Goal: Task Accomplishment & Management: Complete application form

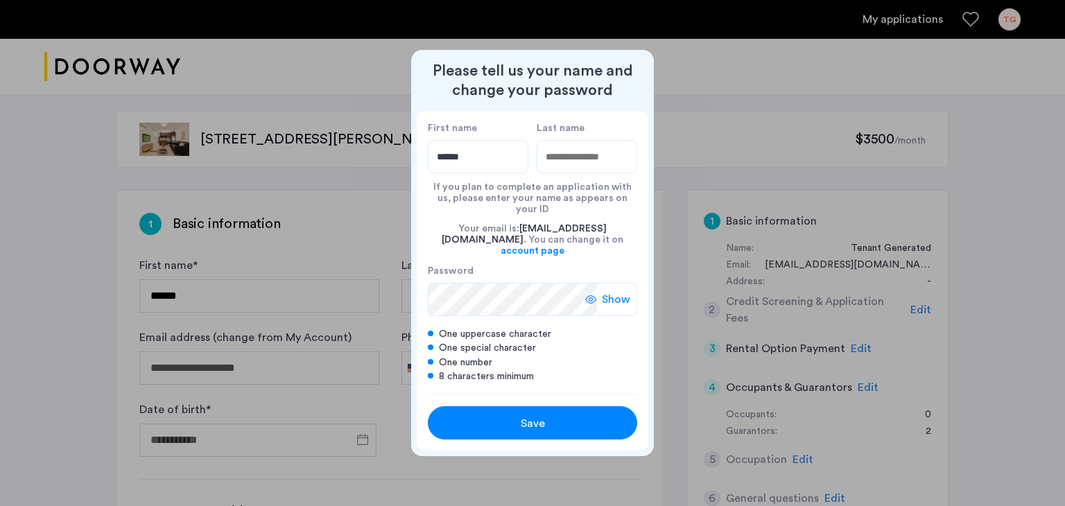
type input "******"
click at [586, 166] on input "Last name" at bounding box center [587, 156] width 101 height 33
type input "*****"
click at [550, 214] on div "If you plan to complete an application with us, please enter your name as appea…" at bounding box center [532, 194] width 209 height 42
click at [590, 294] on icon at bounding box center [590, 299] width 11 height 11
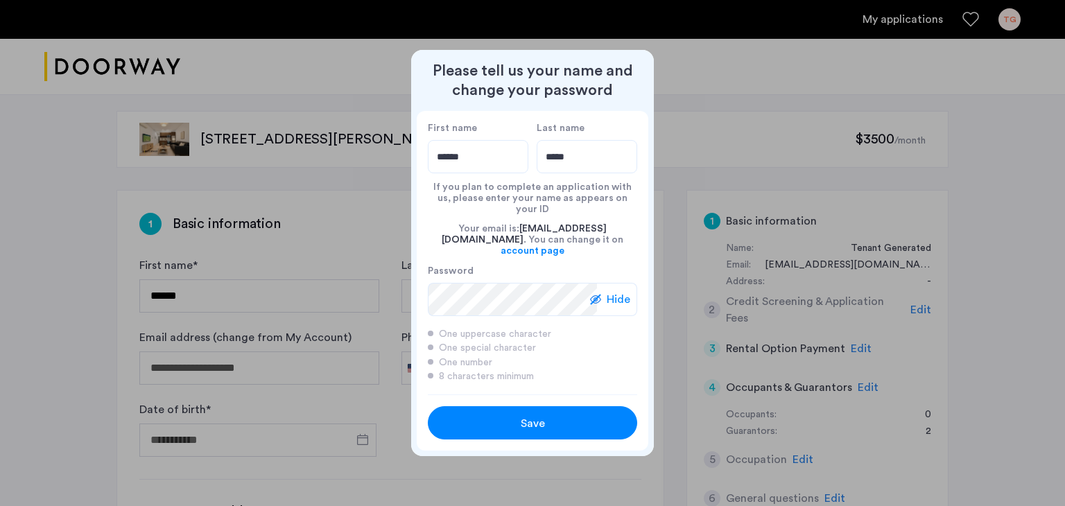
click at [522, 415] on span "Save" at bounding box center [533, 423] width 24 height 17
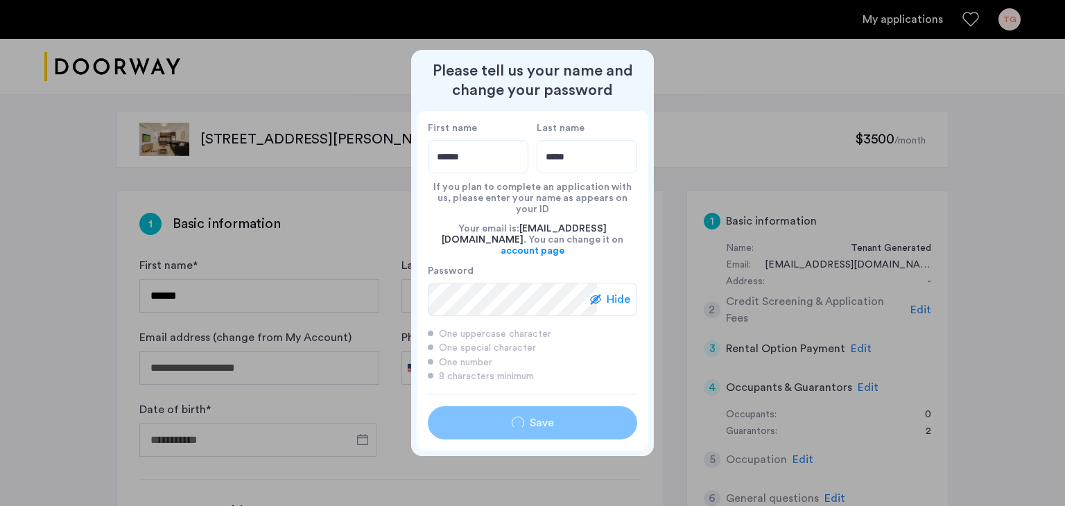
type input "******"
type input "*****"
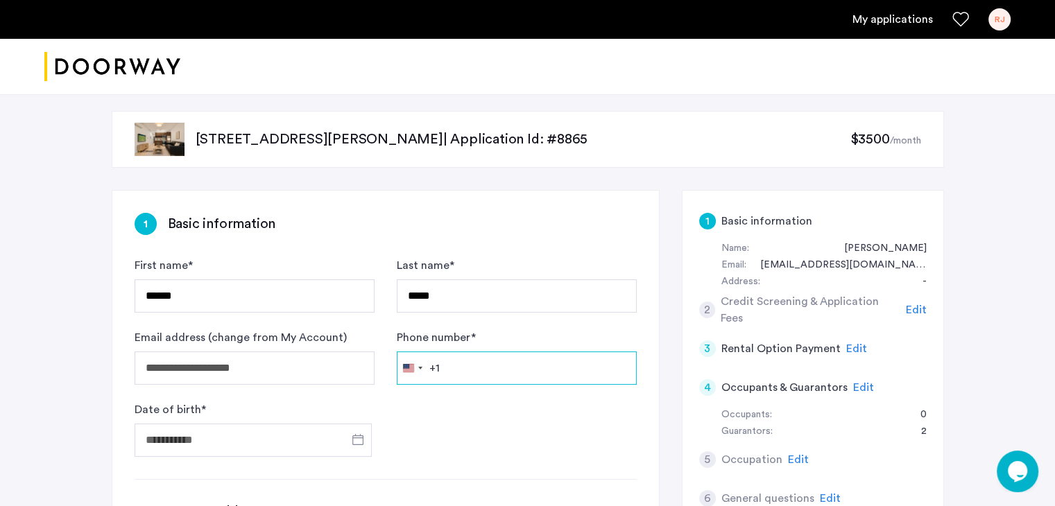
click at [444, 364] on input "Phone number *" at bounding box center [517, 368] width 240 height 33
type input "**********"
click at [358, 437] on span "Open calendar" at bounding box center [357, 439] width 33 height 33
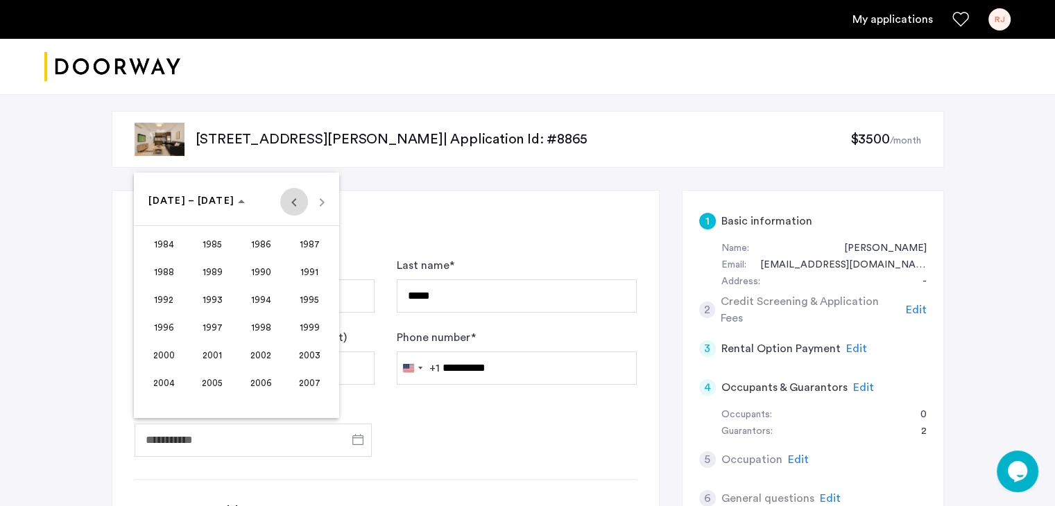
click at [294, 203] on span "Previous 24 years" at bounding box center [294, 202] width 28 height 28
click at [258, 375] on span "1958" at bounding box center [261, 383] width 44 height 25
click at [311, 274] on span "APR" at bounding box center [310, 272] width 44 height 25
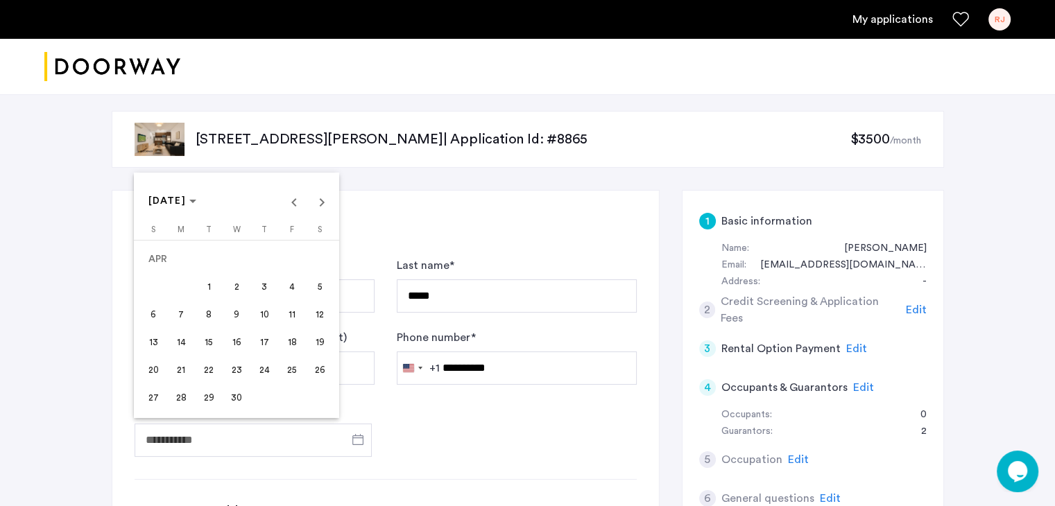
click at [239, 367] on span "23" at bounding box center [236, 370] width 25 height 25
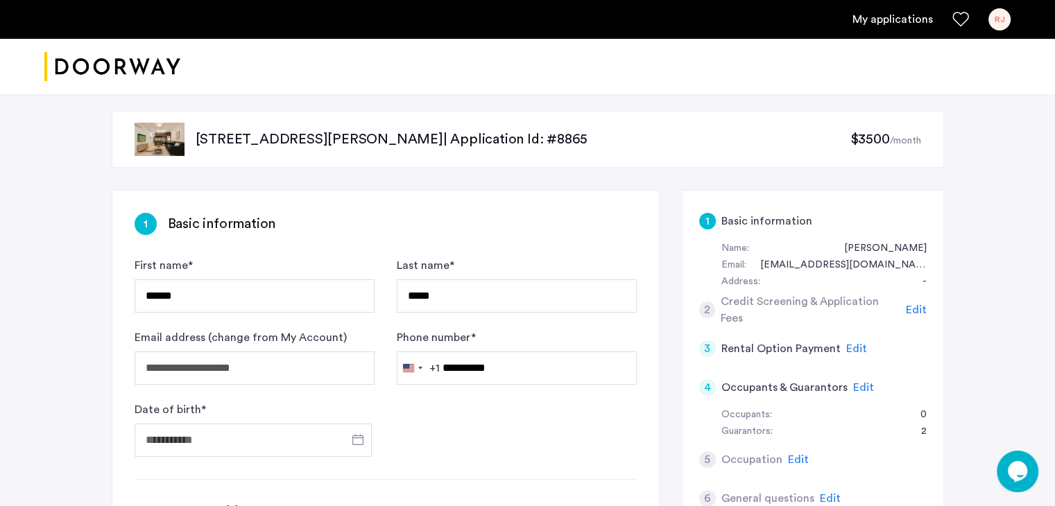
type input "**********"
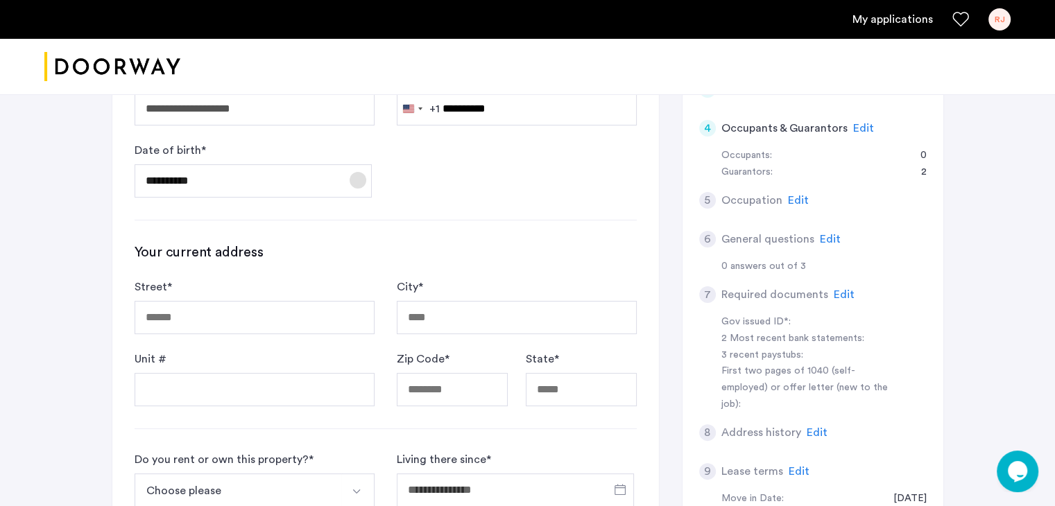
scroll to position [273, 0]
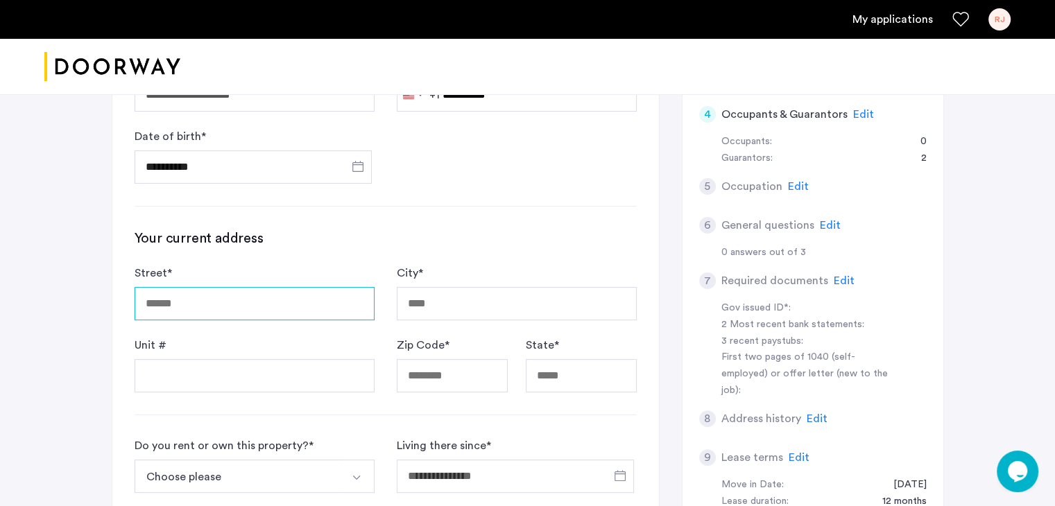
click at [145, 307] on input "Street *" at bounding box center [255, 303] width 240 height 33
type input "**********"
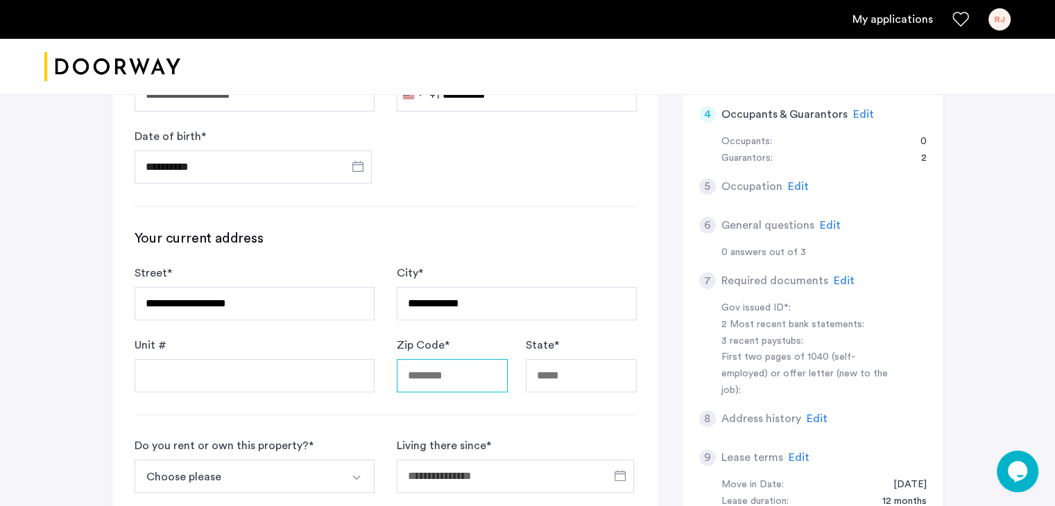
type input "*****"
type input "**"
click at [205, 470] on button "Choose please" at bounding box center [238, 476] width 207 height 33
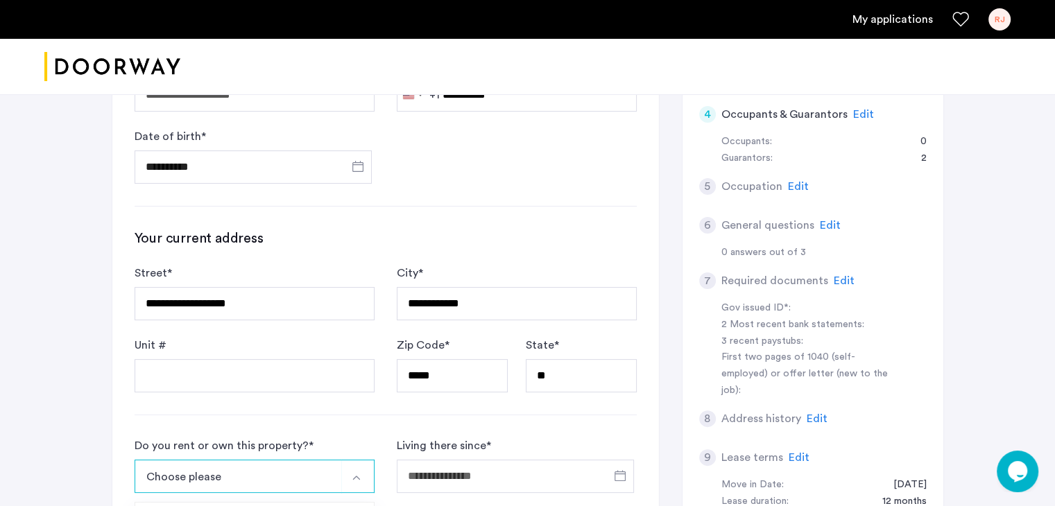
click at [146, 470] on button "Choose please" at bounding box center [238, 476] width 207 height 33
click at [358, 474] on img "Select option" at bounding box center [356, 477] width 11 height 11
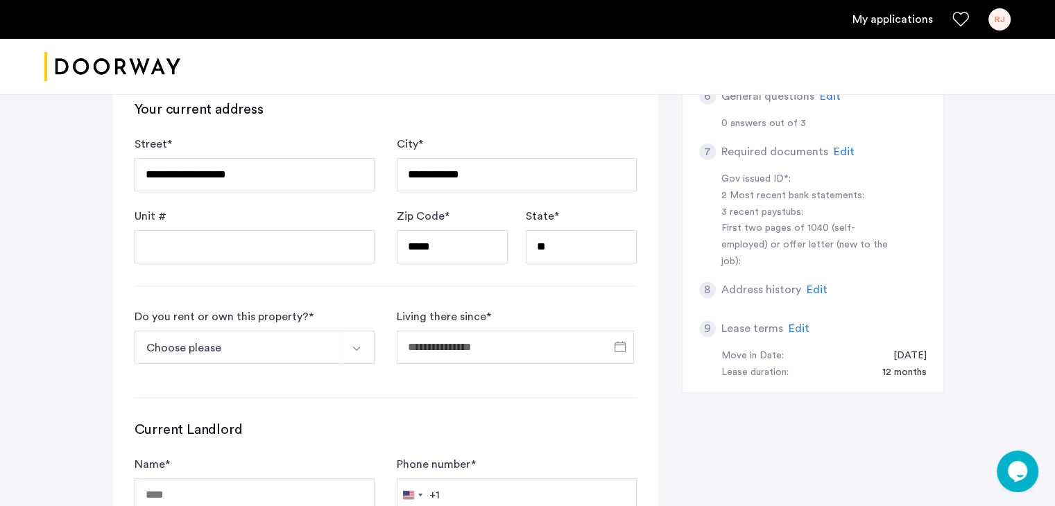
scroll to position [409, 0]
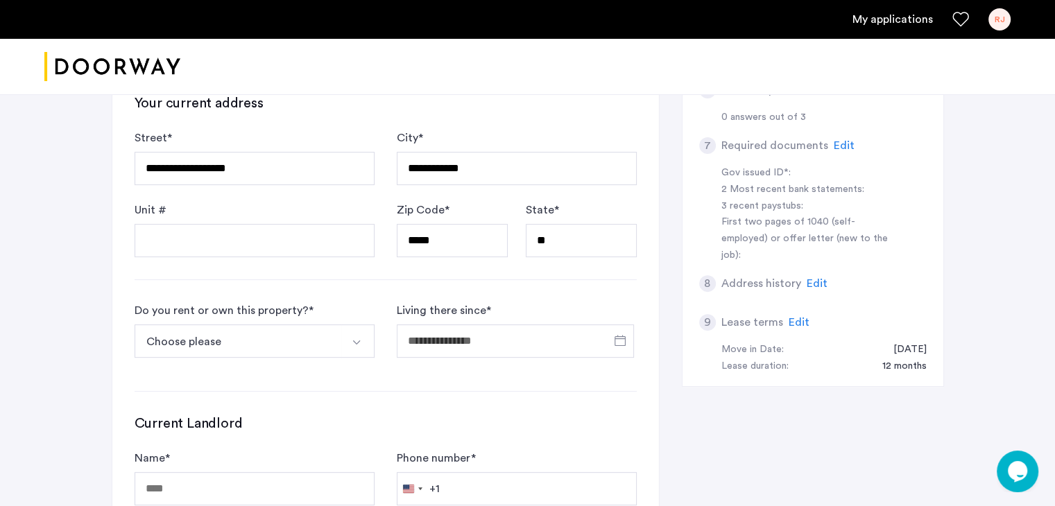
click at [354, 339] on img "Select option" at bounding box center [356, 342] width 11 height 11
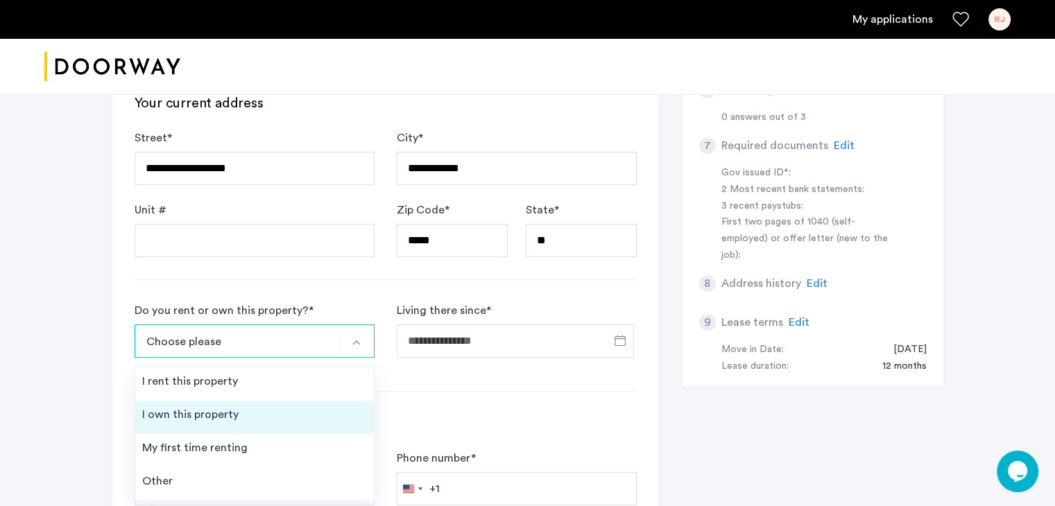
click at [180, 411] on div "I own this property" at bounding box center [190, 414] width 96 height 17
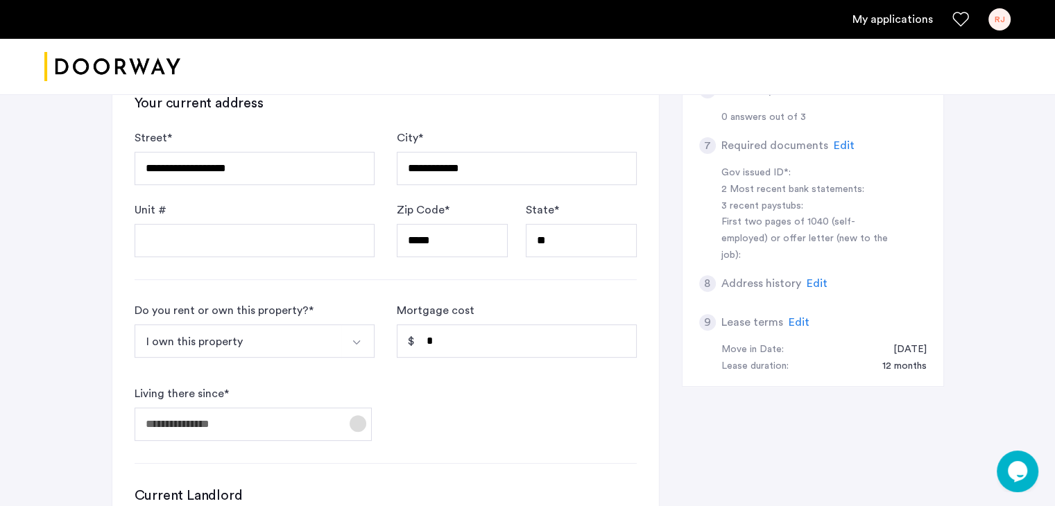
click at [359, 424] on span "Open calendar" at bounding box center [357, 423] width 33 height 33
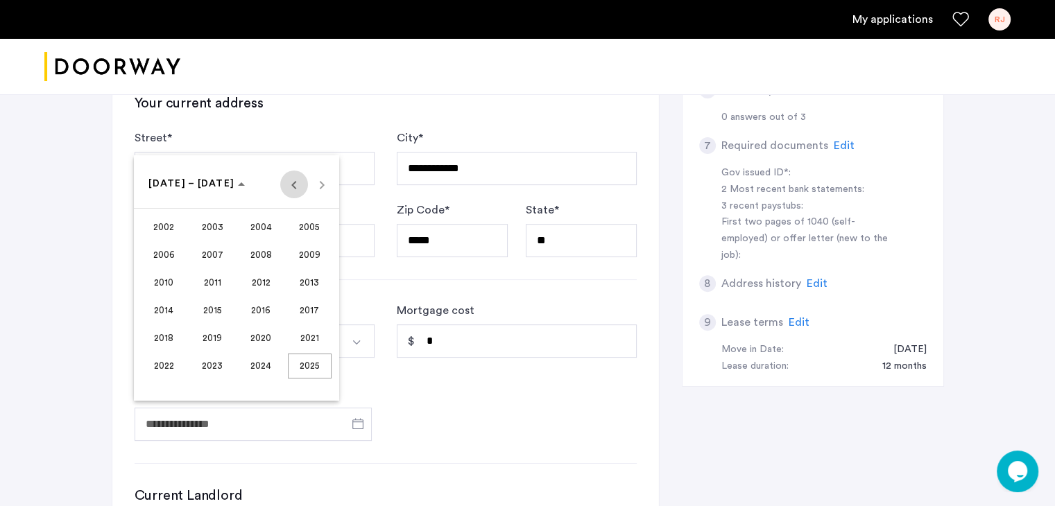
click at [296, 188] on span "Previous 24 years" at bounding box center [294, 185] width 28 height 28
click at [164, 332] on span "1994" at bounding box center [164, 338] width 44 height 25
click at [165, 246] on span "JAN" at bounding box center [164, 255] width 44 height 25
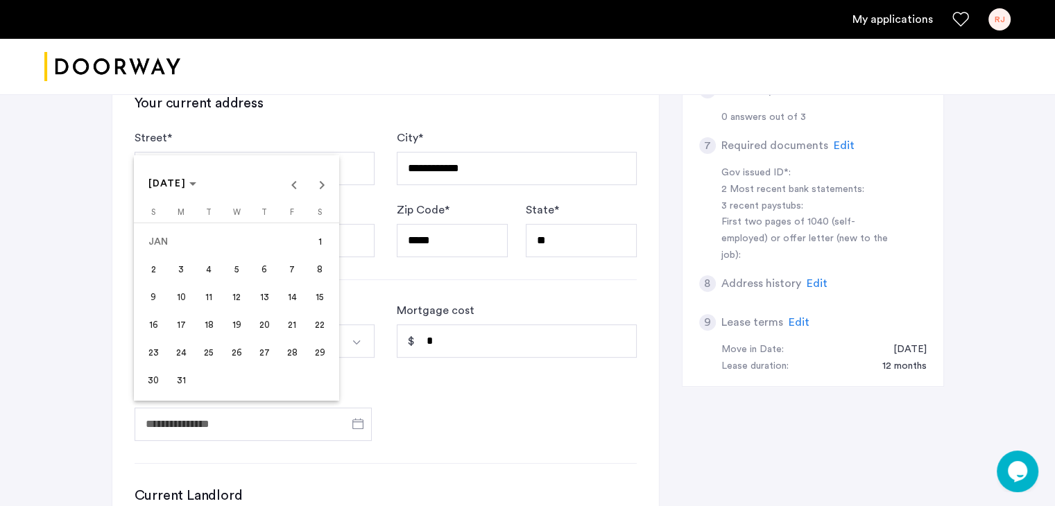
click at [319, 325] on span "22" at bounding box center [319, 325] width 25 height 25
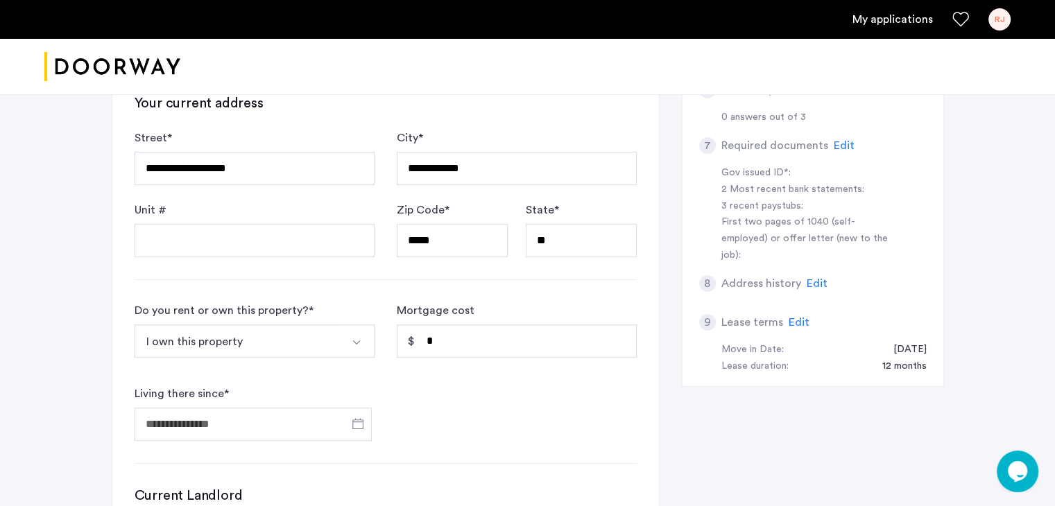
type input "**********"
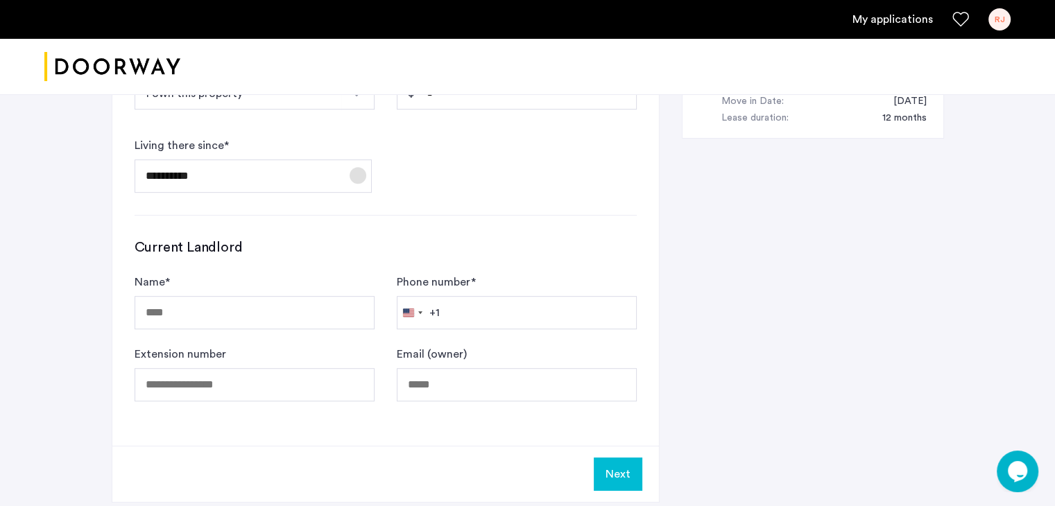
scroll to position [660, 0]
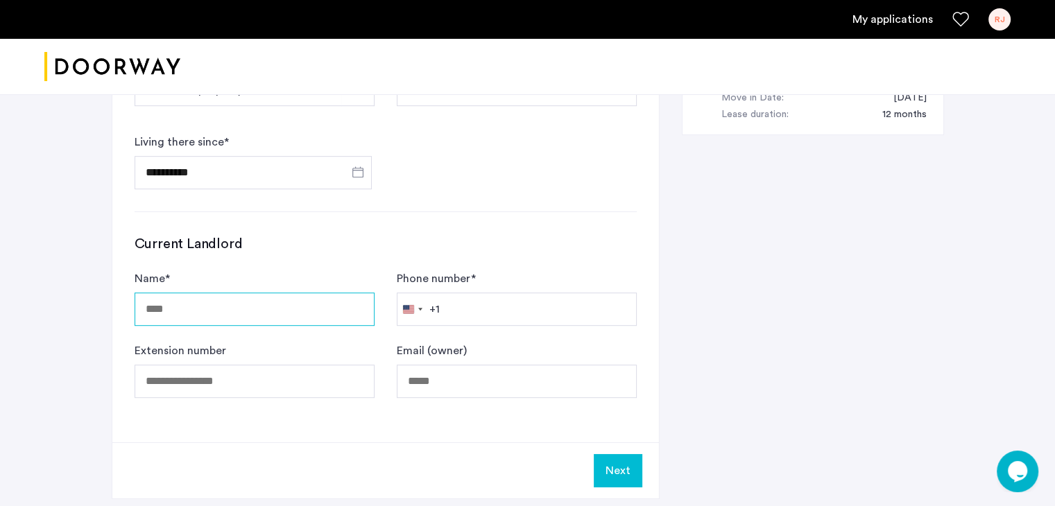
click at [314, 311] on input "Name *" at bounding box center [255, 309] width 240 height 33
type input "**********"
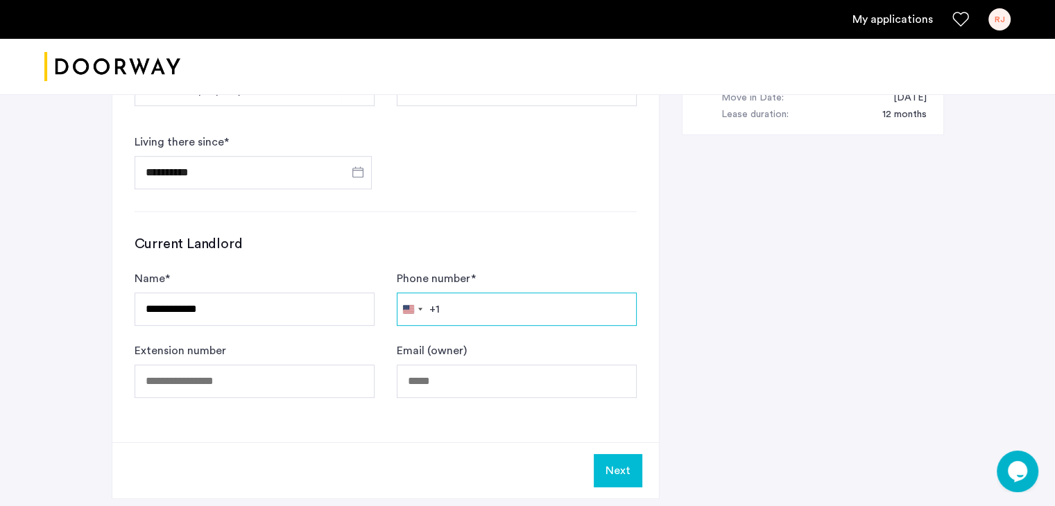
type input "**********"
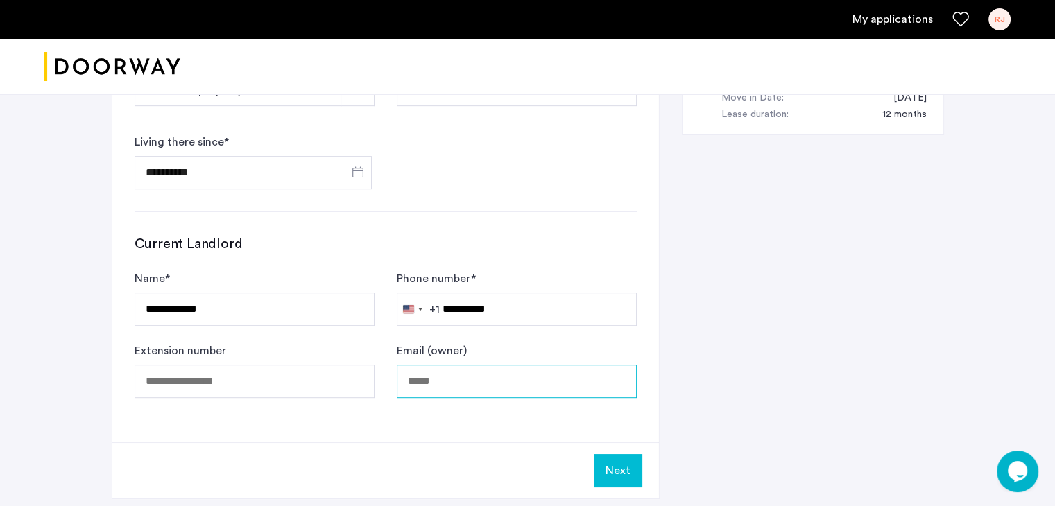
type input "**********"
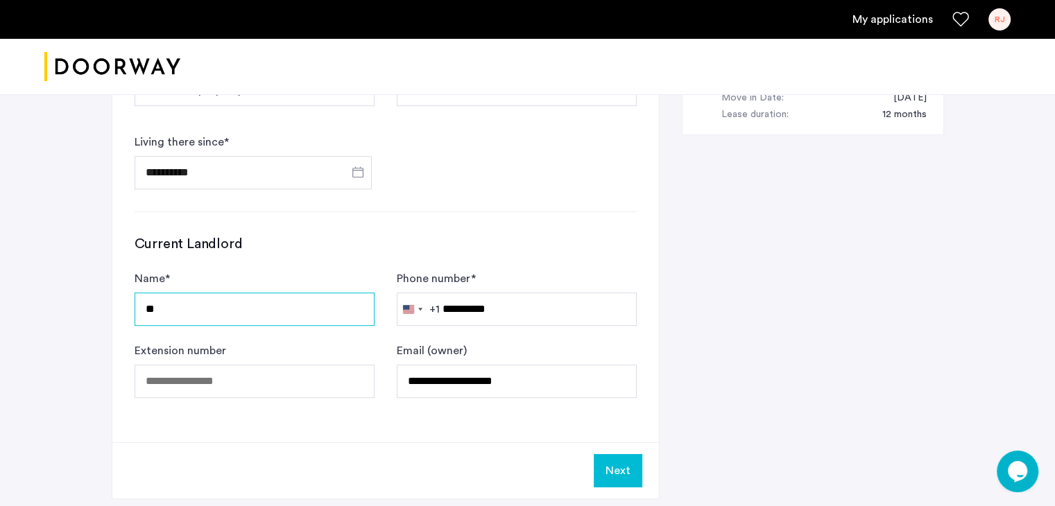
type input "*"
type input "**"
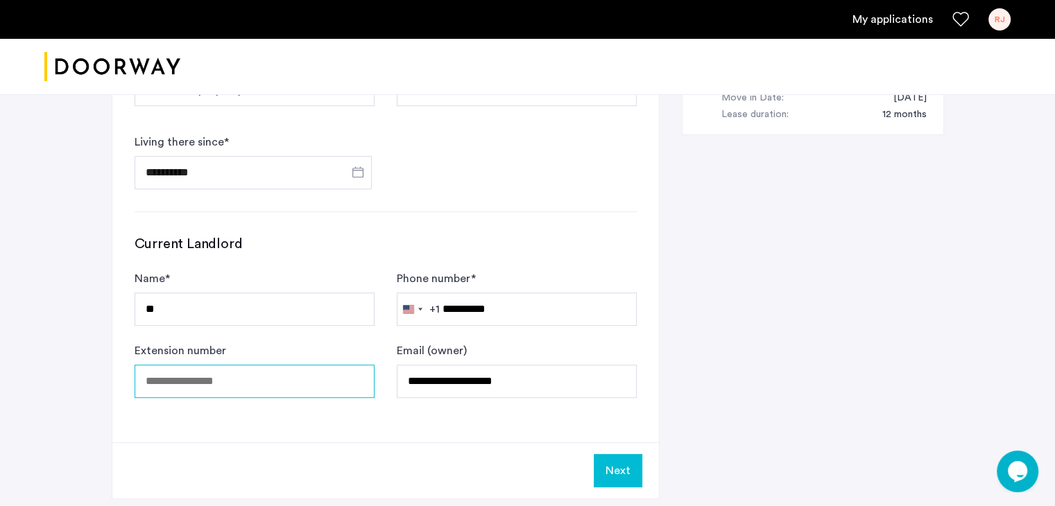
click at [305, 375] on input "Extension number" at bounding box center [255, 381] width 240 height 33
click at [627, 463] on button "Next" at bounding box center [618, 470] width 49 height 33
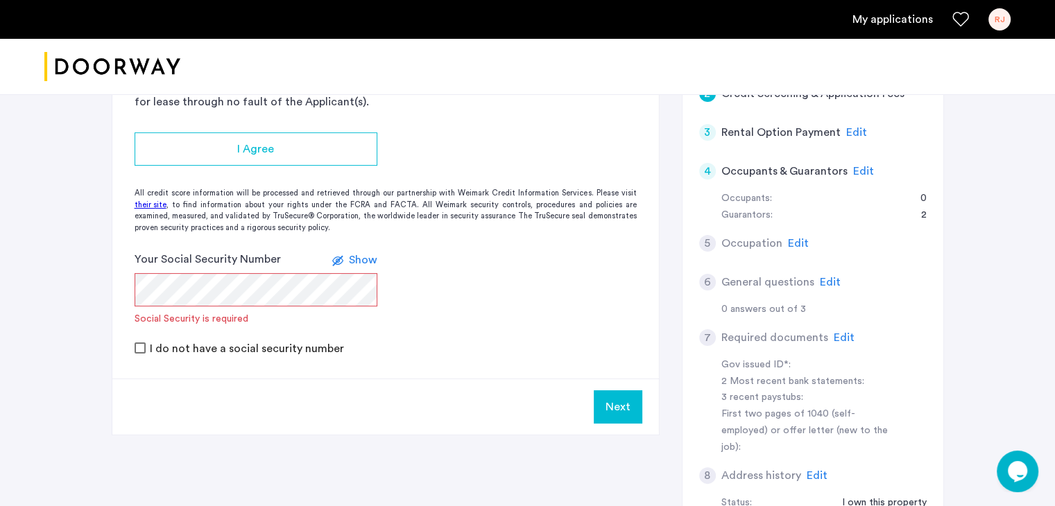
scroll to position [230, 0]
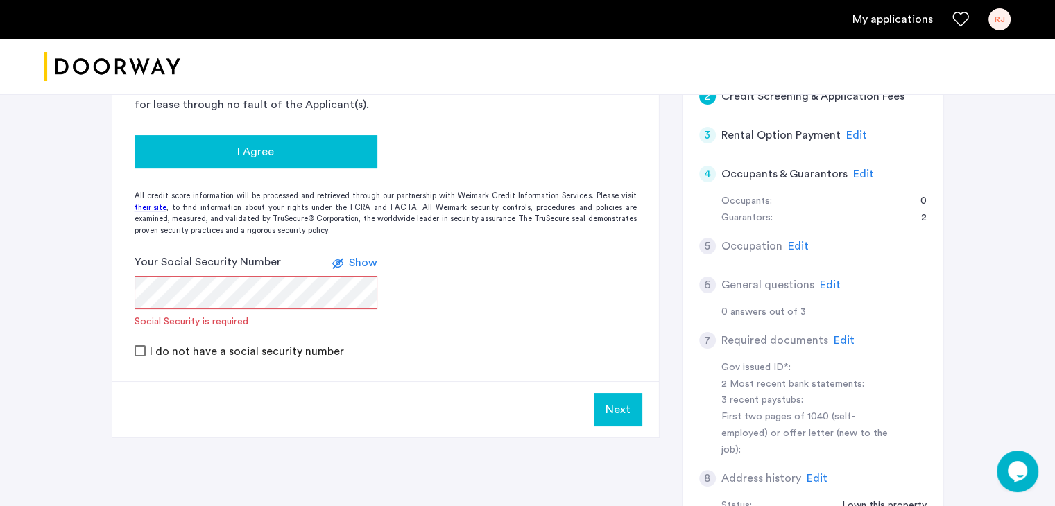
click at [248, 148] on span "I Agree" at bounding box center [255, 152] width 37 height 17
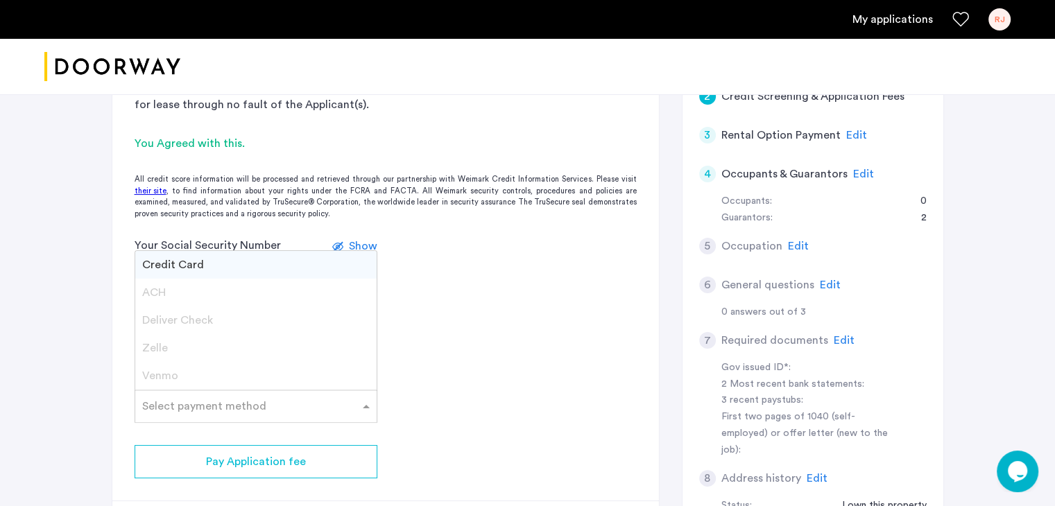
click at [361, 404] on span at bounding box center [367, 406] width 17 height 17
click at [187, 261] on span "Credit Card" at bounding box center [173, 264] width 62 height 11
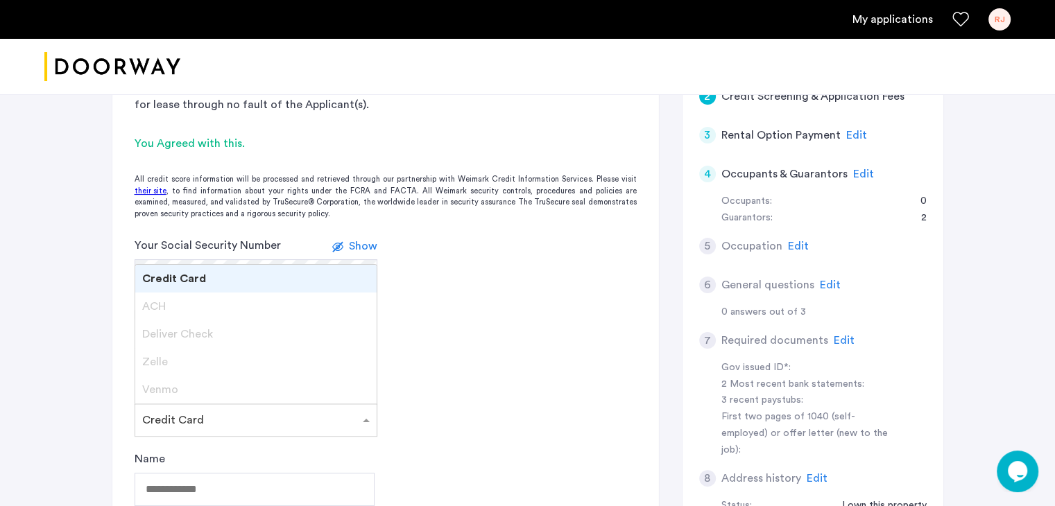
click at [369, 422] on span at bounding box center [367, 420] width 17 height 17
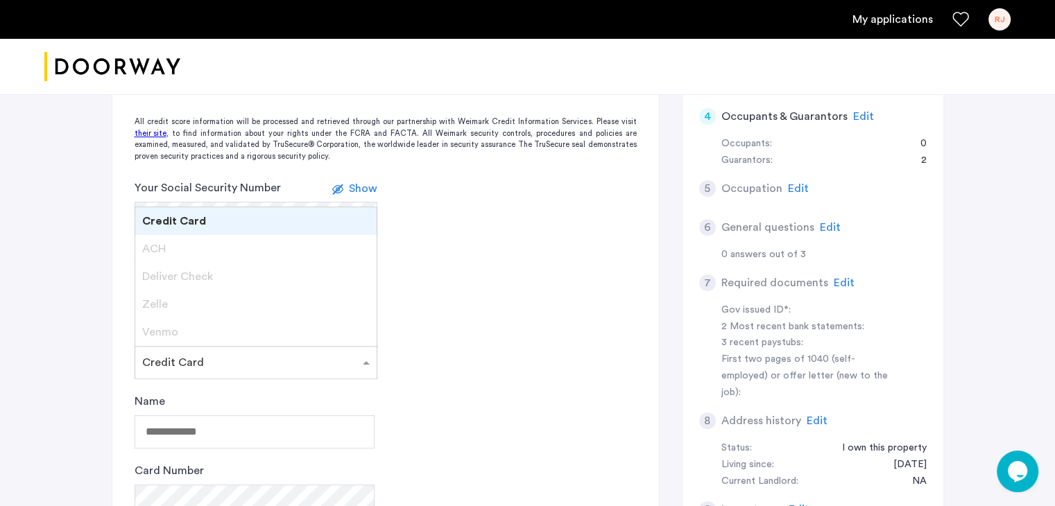
scroll to position [286, 0]
click at [337, 189] on label at bounding box center [340, 190] width 17 height 17
click at [366, 362] on span at bounding box center [367, 364] width 17 height 17
click at [189, 363] on input "text" at bounding box center [242, 362] width 200 height 10
click at [189, 221] on span "Credit Card" at bounding box center [174, 222] width 64 height 11
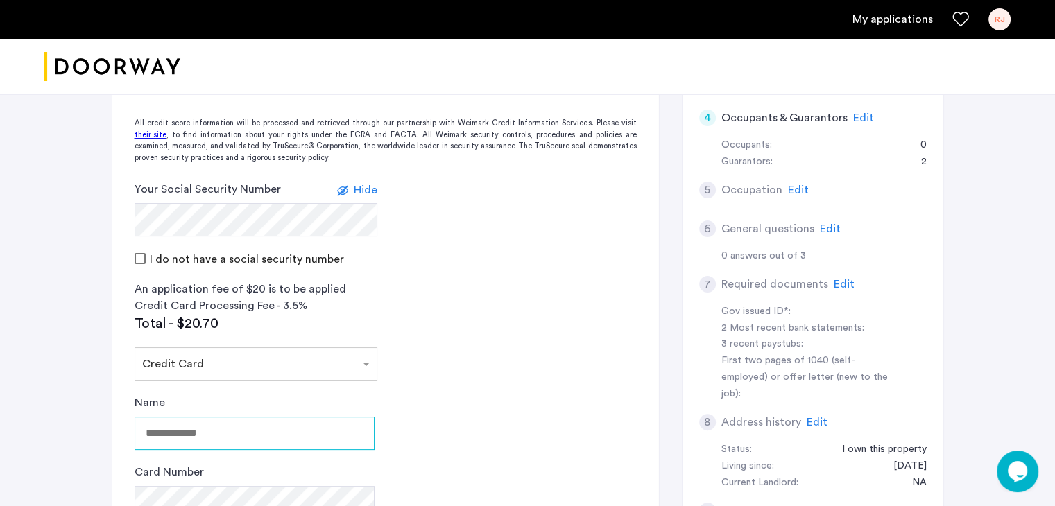
click at [216, 439] on input "Name" at bounding box center [255, 433] width 240 height 33
type input "**********"
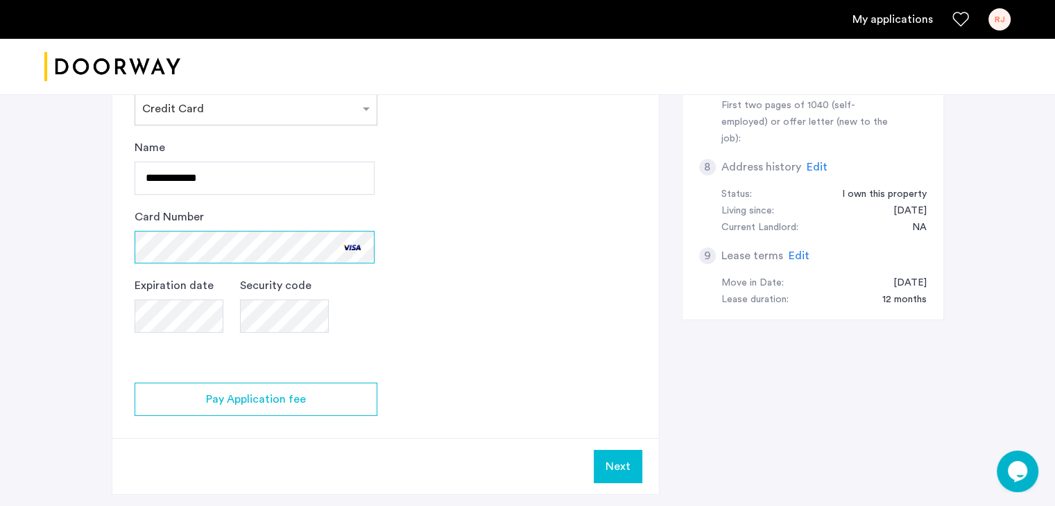
scroll to position [559, 0]
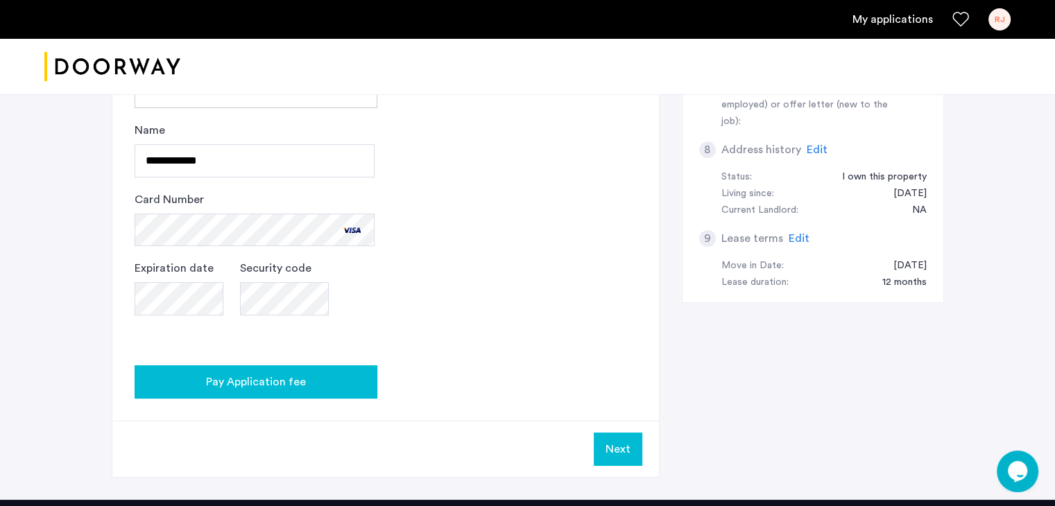
click at [291, 384] on span "Pay Application fee" at bounding box center [256, 382] width 100 height 17
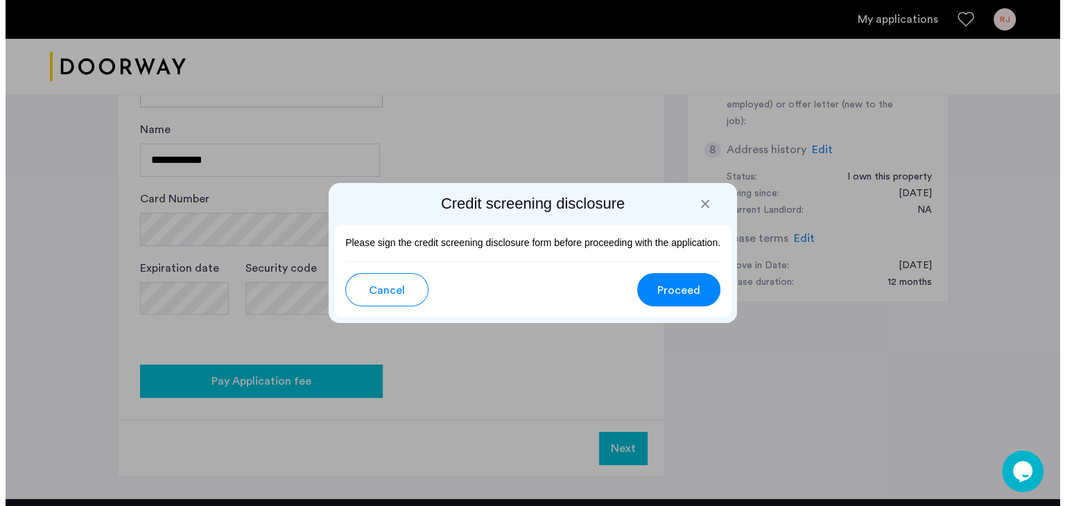
scroll to position [0, 0]
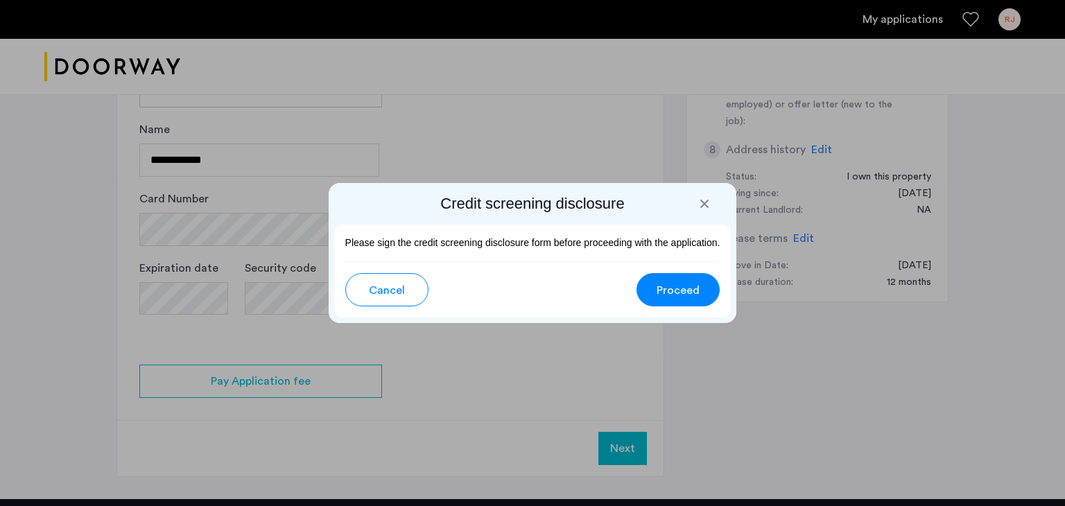
click at [685, 290] on span "Proceed" at bounding box center [678, 290] width 43 height 17
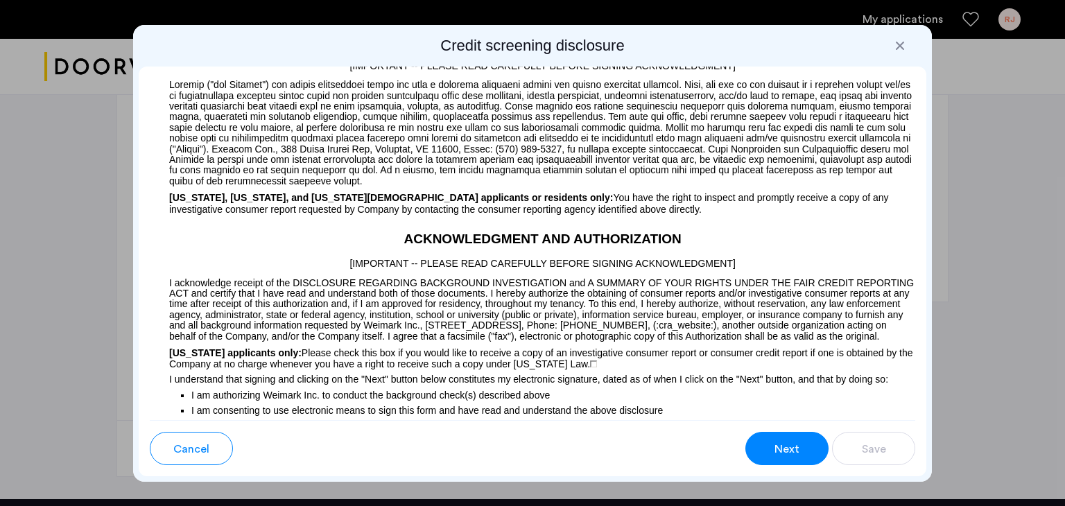
scroll to position [1304, 0]
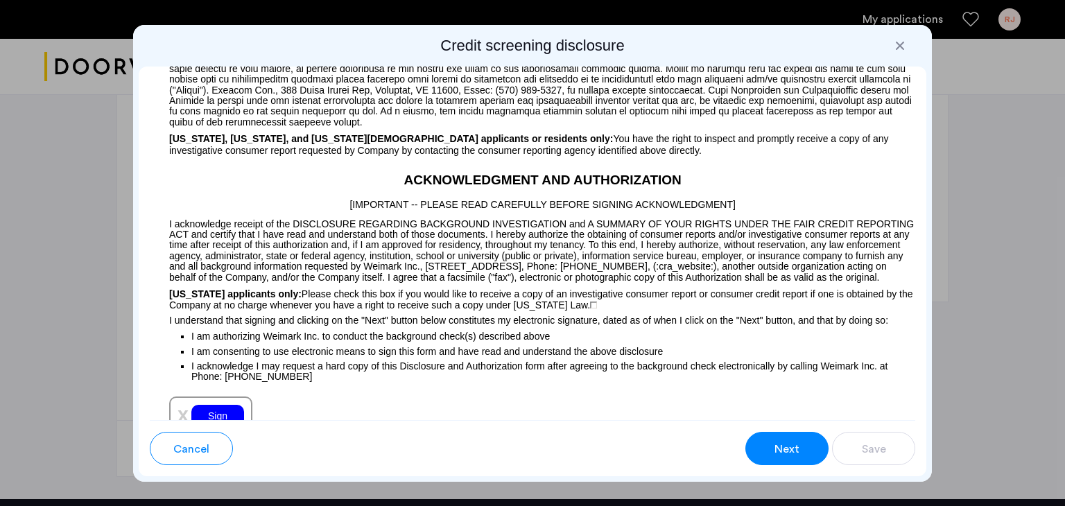
click at [791, 445] on span "Next" at bounding box center [787, 449] width 25 height 17
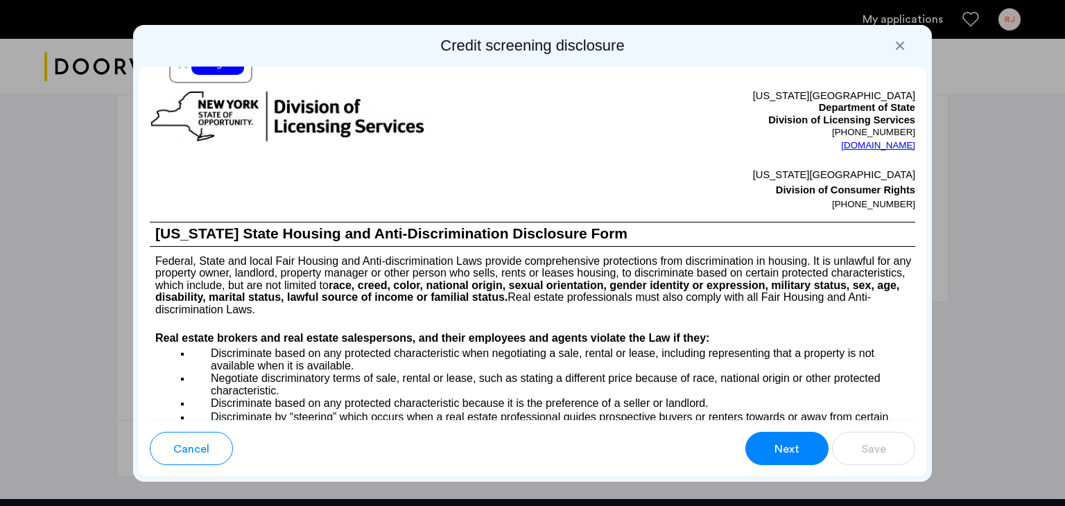
click at [791, 445] on span "Next" at bounding box center [787, 449] width 25 height 17
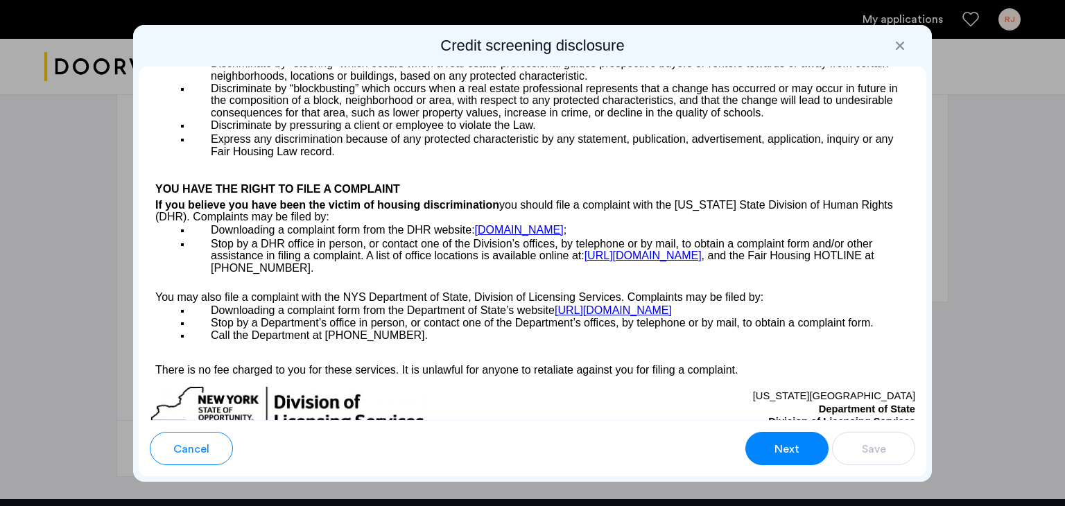
click at [791, 445] on span "Next" at bounding box center [787, 449] width 25 height 17
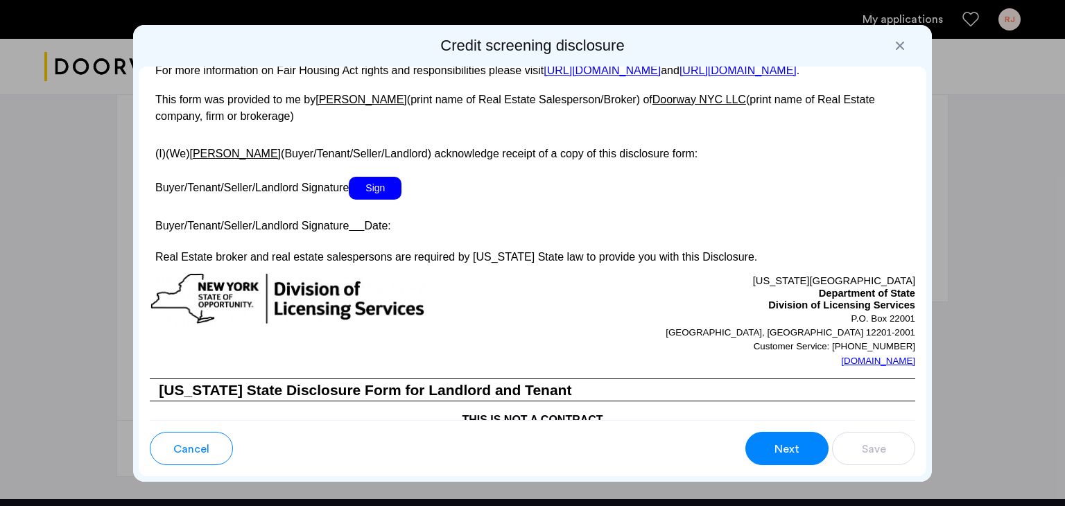
scroll to position [2568, 0]
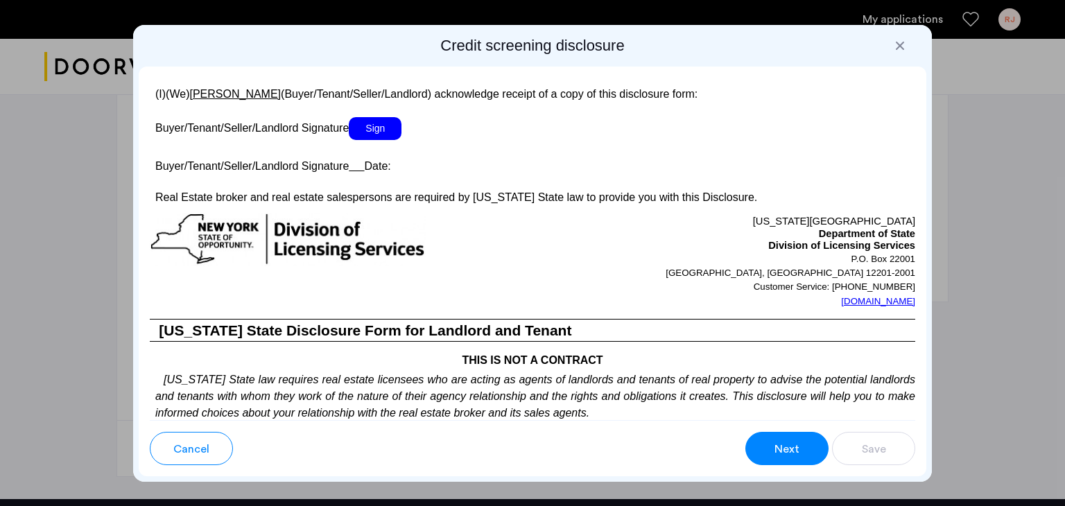
click at [379, 140] on span "Sign" at bounding box center [375, 128] width 53 height 23
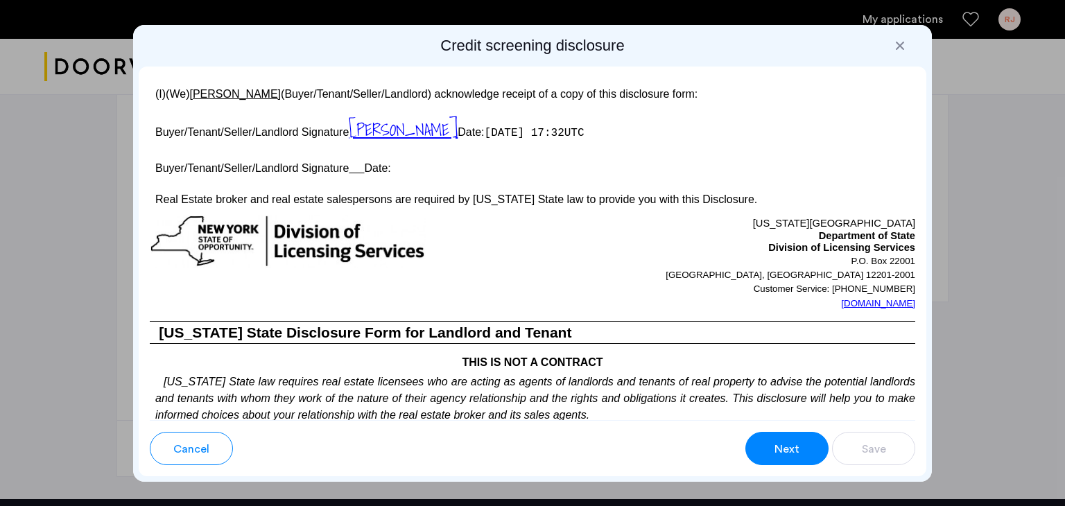
click at [364, 174] on u at bounding box center [356, 168] width 15 height 12
click at [755, 447] on button "Next" at bounding box center [787, 448] width 83 height 33
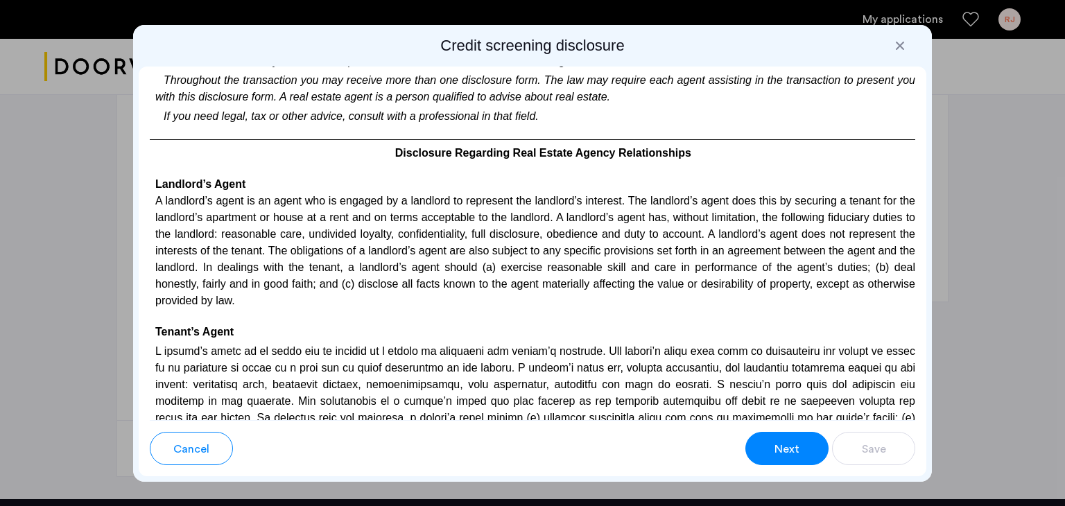
click at [780, 448] on span "Next" at bounding box center [787, 449] width 25 height 17
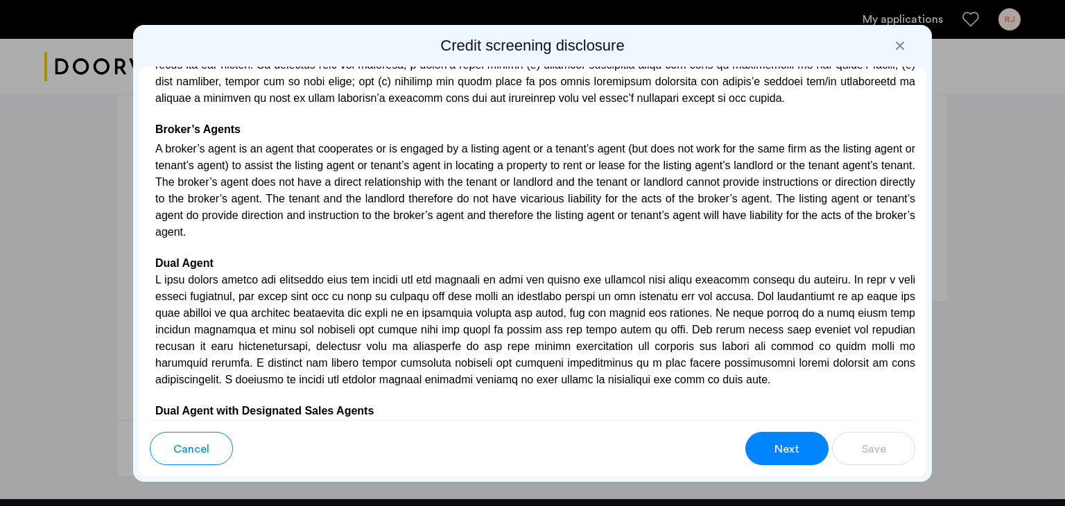
click at [780, 448] on span "Next" at bounding box center [787, 449] width 25 height 17
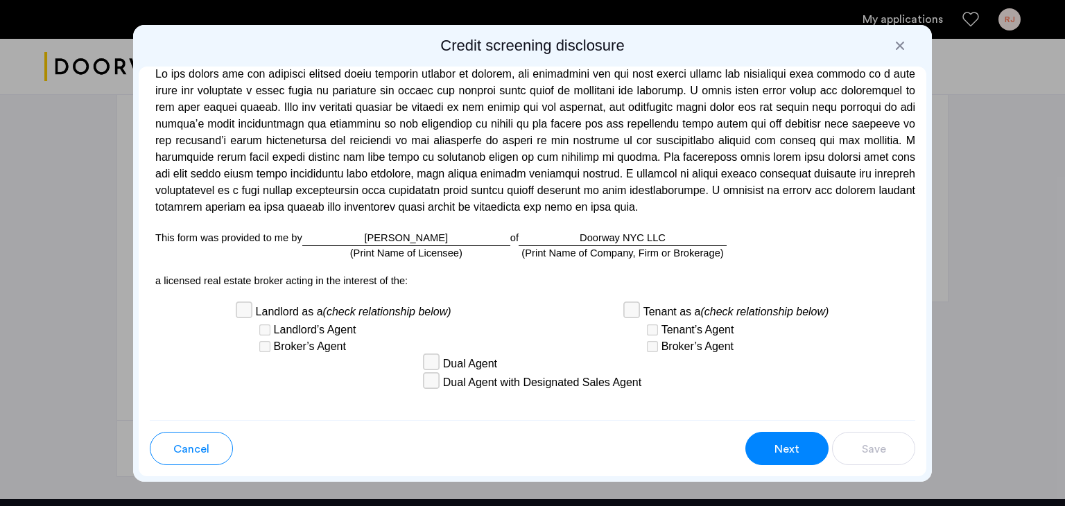
click at [780, 448] on span "Next" at bounding box center [787, 449] width 25 height 17
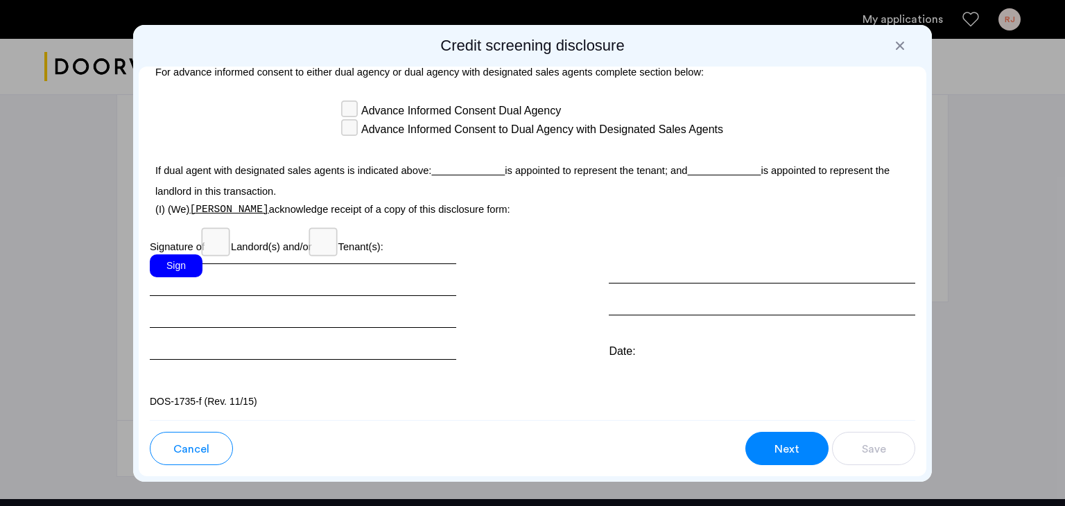
click at [184, 277] on div "Sign" at bounding box center [176, 266] width 53 height 23
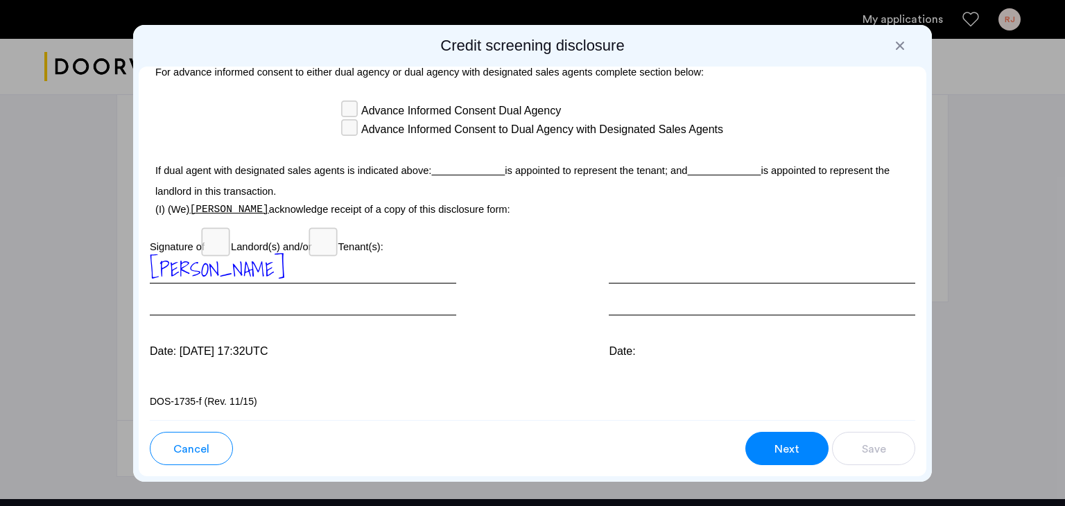
click at [785, 442] on span "Next" at bounding box center [787, 449] width 25 height 17
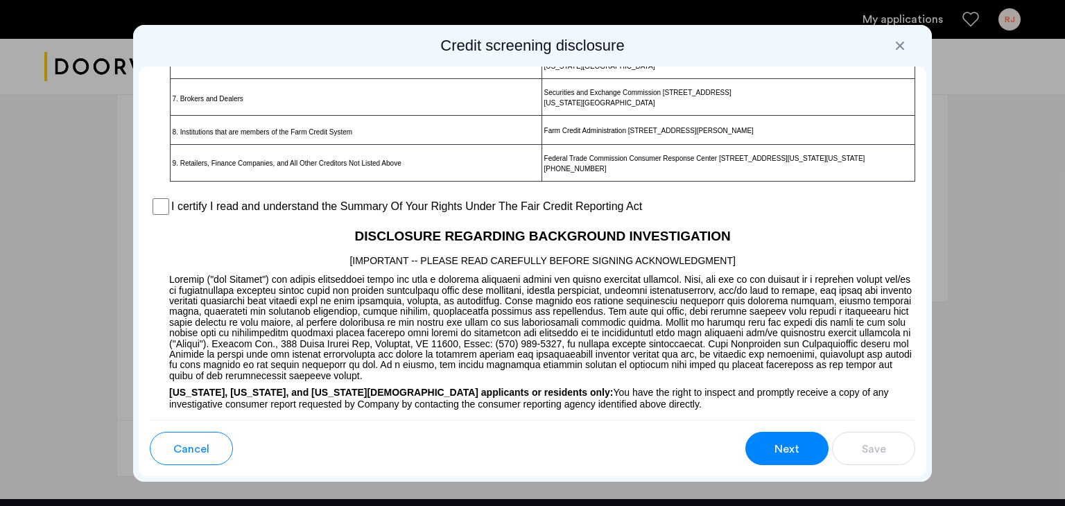
scroll to position [1037, 0]
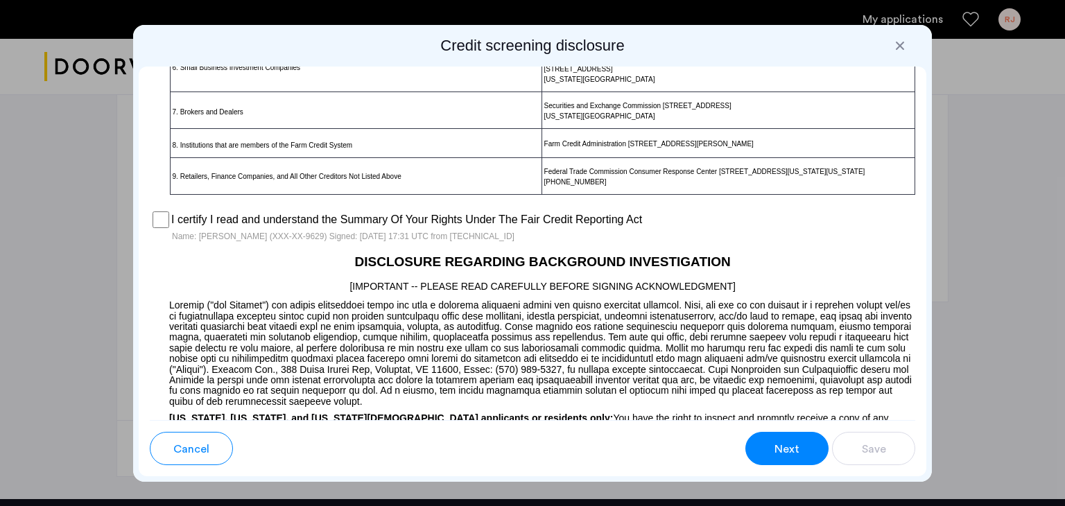
click at [788, 443] on span "Next" at bounding box center [787, 449] width 25 height 17
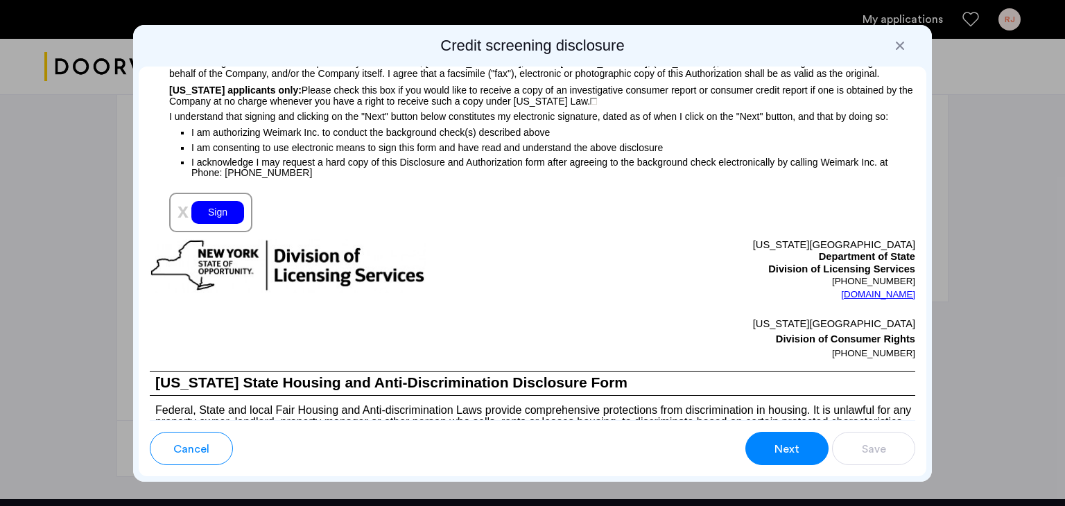
scroll to position [1523, 0]
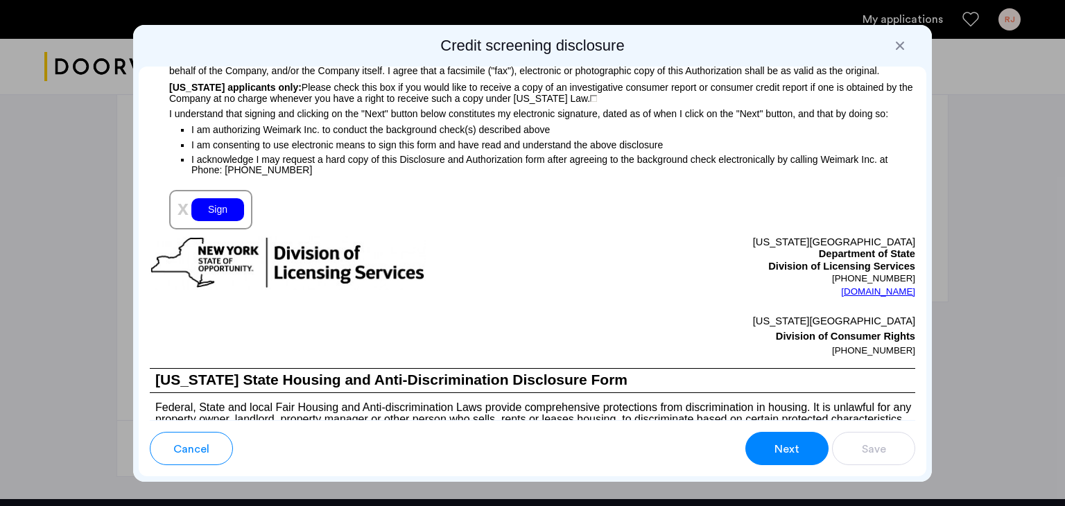
click at [224, 221] on div "Sign" at bounding box center [217, 209] width 53 height 23
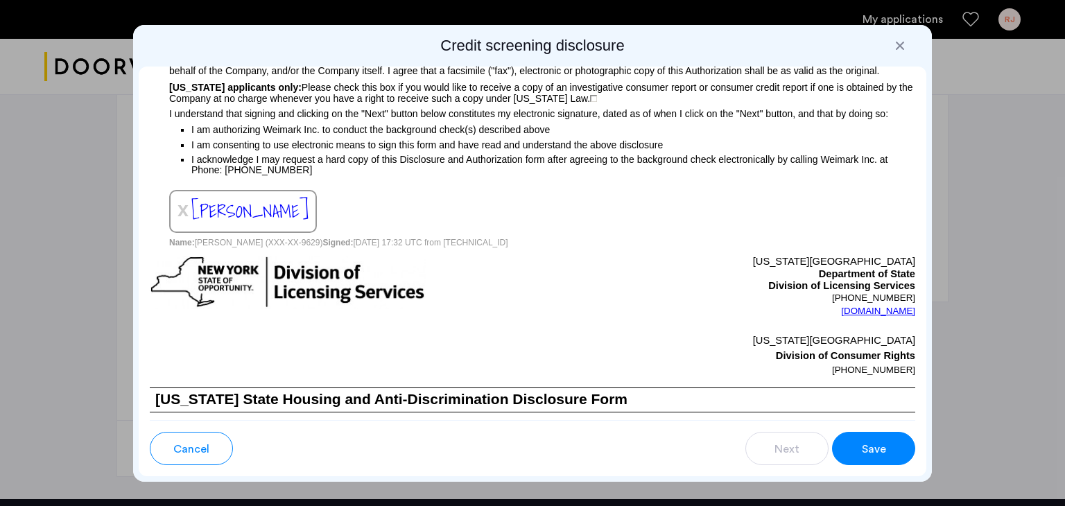
click at [866, 449] on span "Save" at bounding box center [874, 449] width 24 height 17
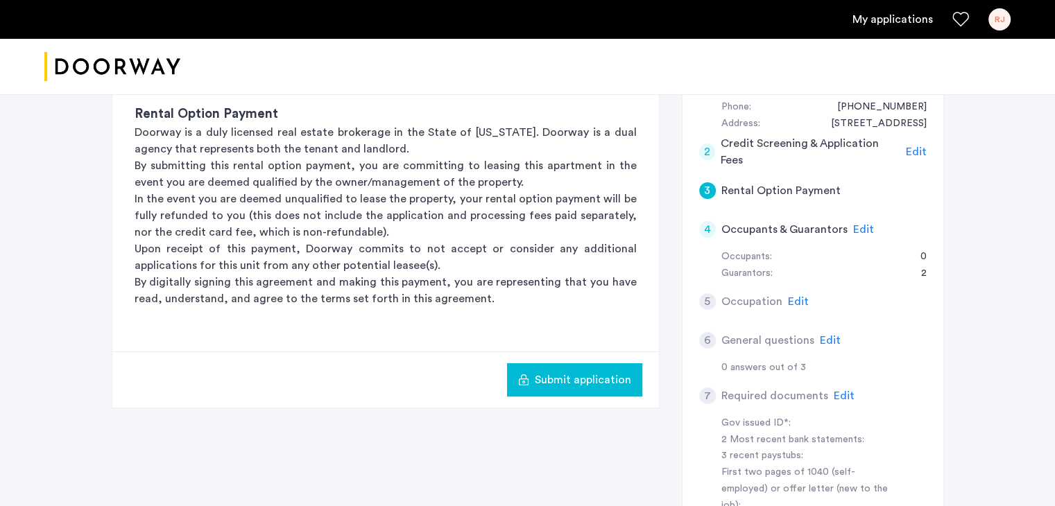
scroll to position [176, 0]
click at [578, 377] on span "Submit application" at bounding box center [583, 378] width 96 height 17
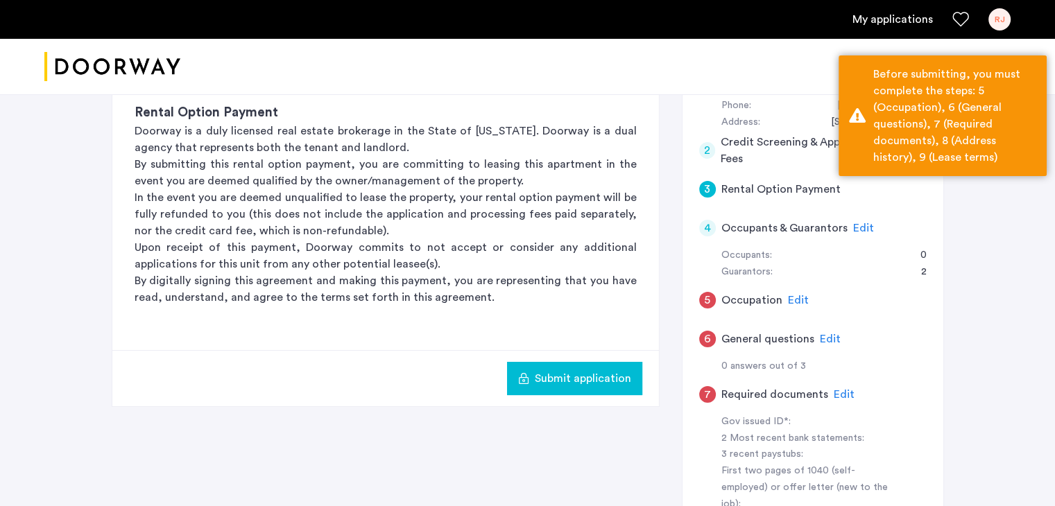
click at [748, 300] on h5 "Occupation" at bounding box center [751, 300] width 61 height 17
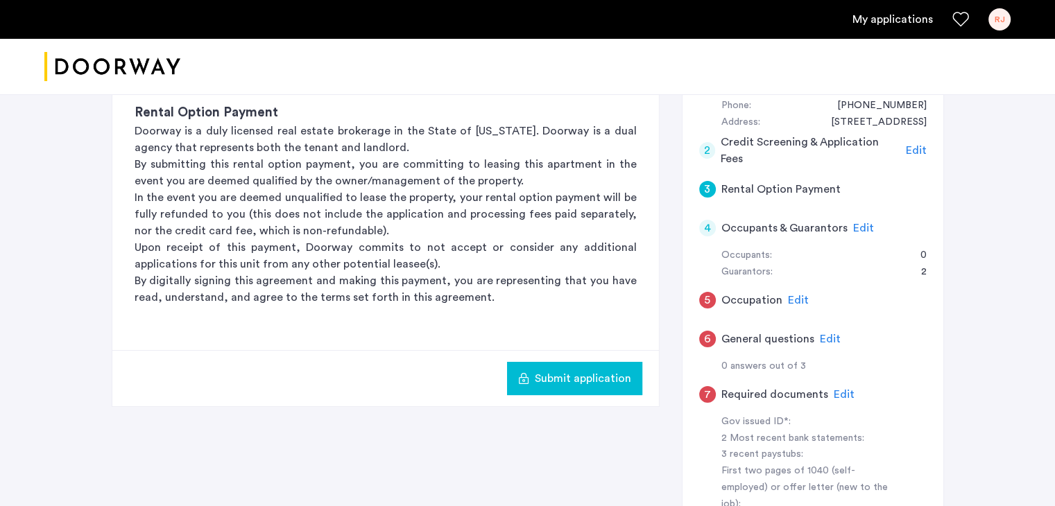
click at [796, 300] on span "Edit" at bounding box center [798, 300] width 21 height 11
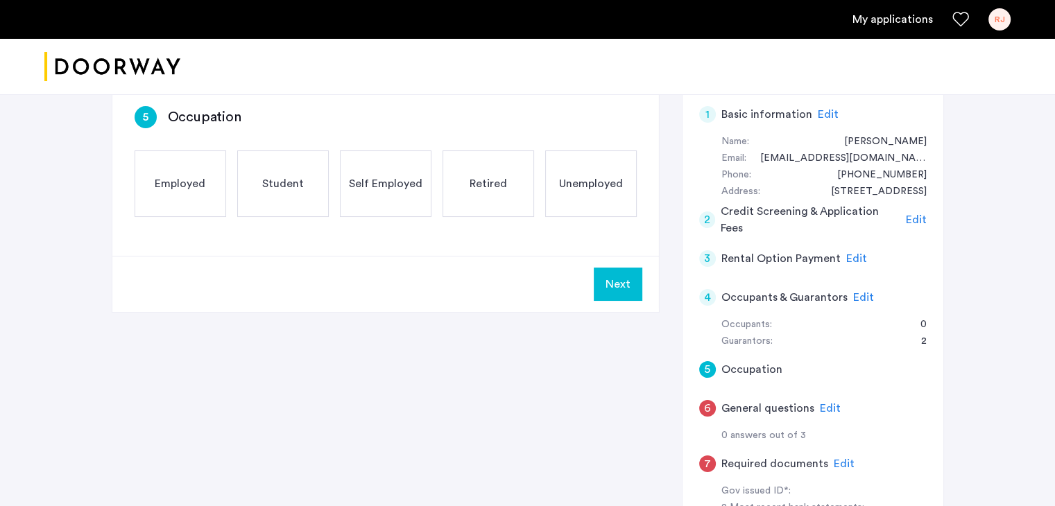
scroll to position [98, 0]
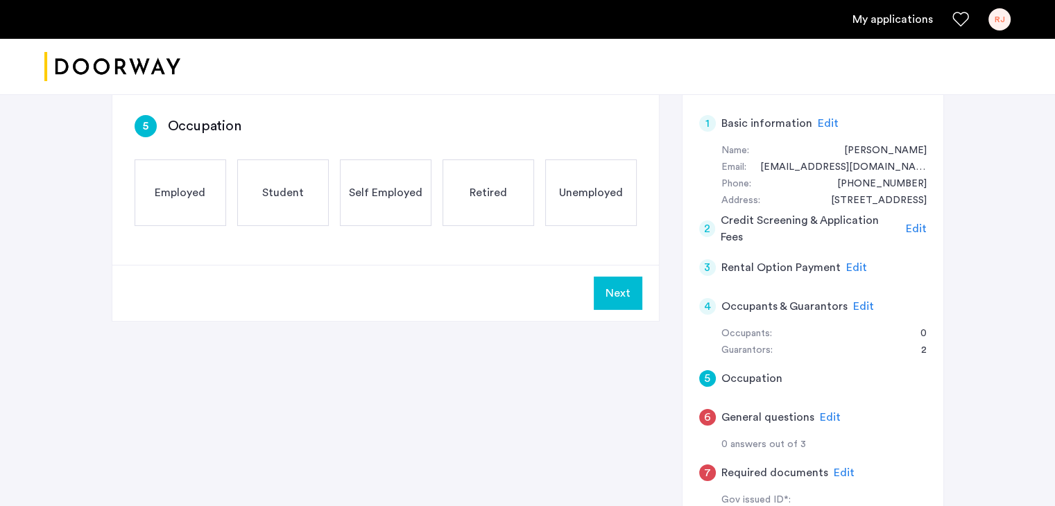
click at [180, 198] on span "Employed" at bounding box center [180, 193] width 51 height 17
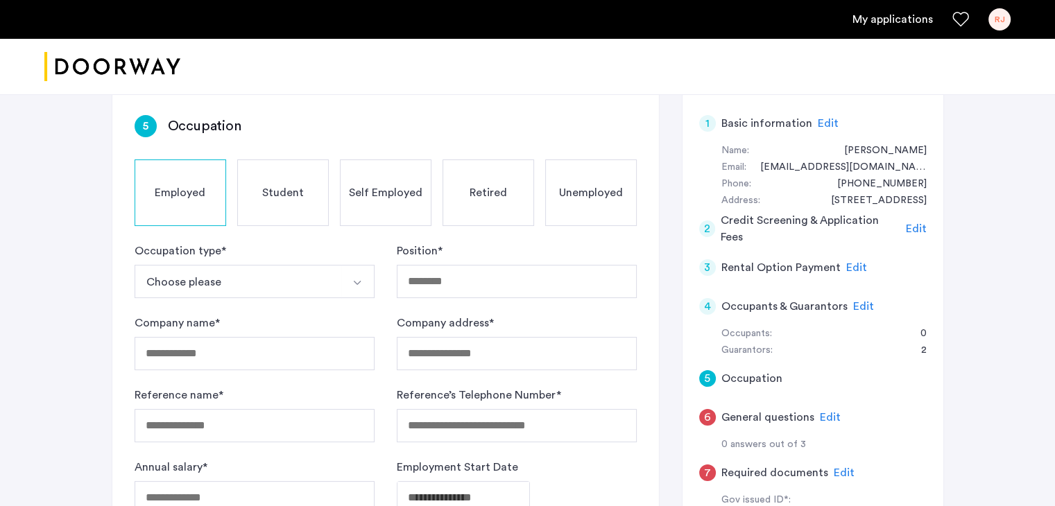
click at [360, 285] on img "Select option" at bounding box center [357, 282] width 11 height 11
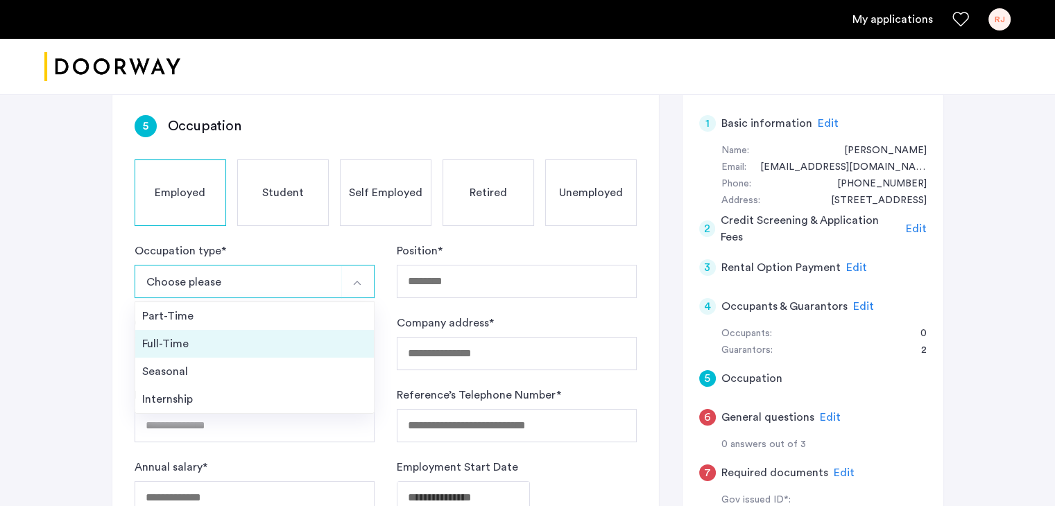
click at [172, 334] on li "Full-Time" at bounding box center [254, 344] width 239 height 28
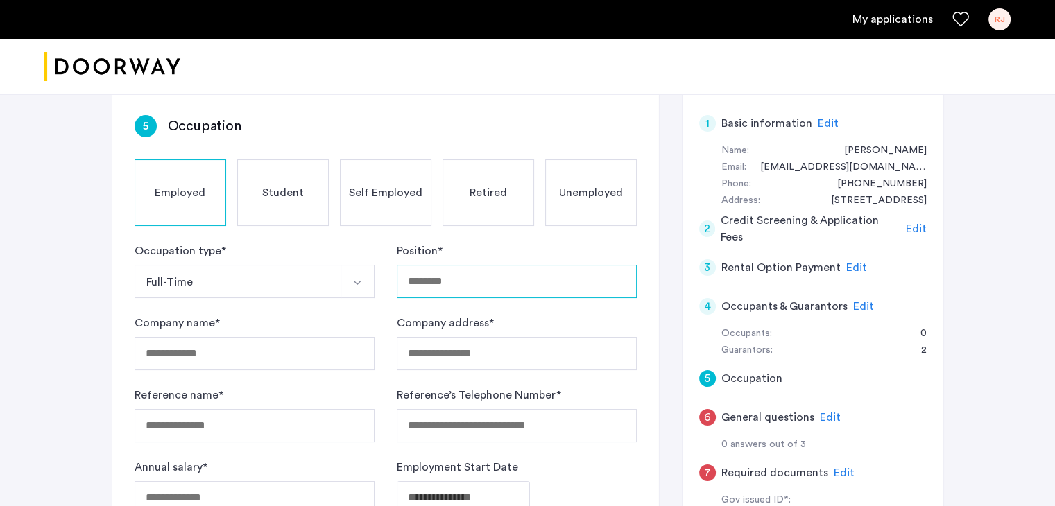
click at [411, 279] on input "Position *" at bounding box center [517, 281] width 240 height 33
type input "***"
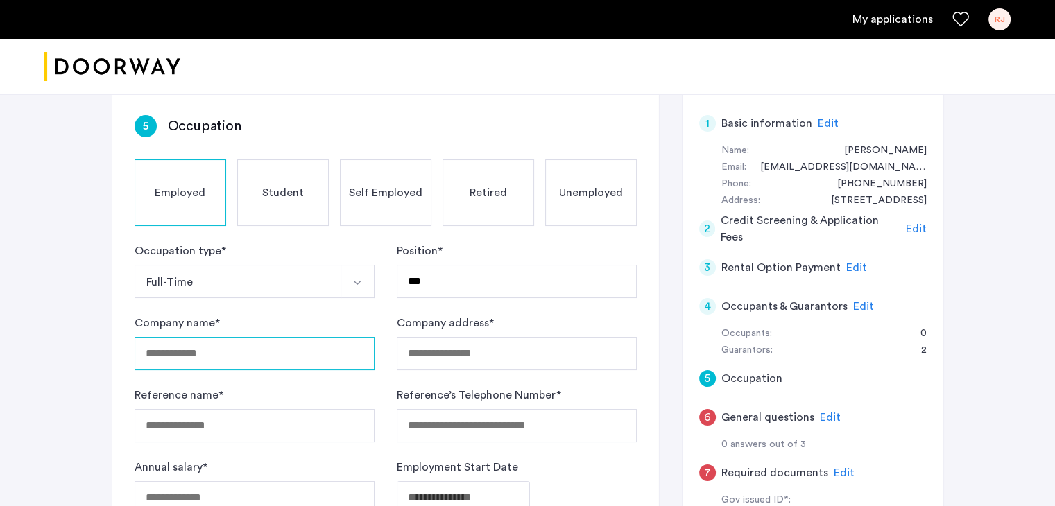
click at [171, 350] on input "Company name *" at bounding box center [255, 353] width 240 height 33
type input "**********"
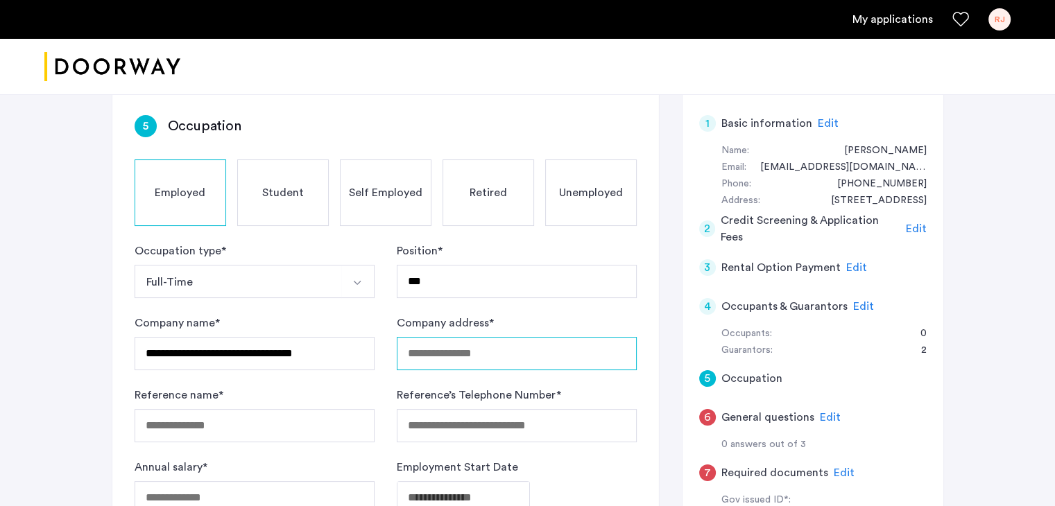
type input "**********"
click at [519, 348] on input "**********" at bounding box center [517, 353] width 240 height 33
type input "*"
type input "**********"
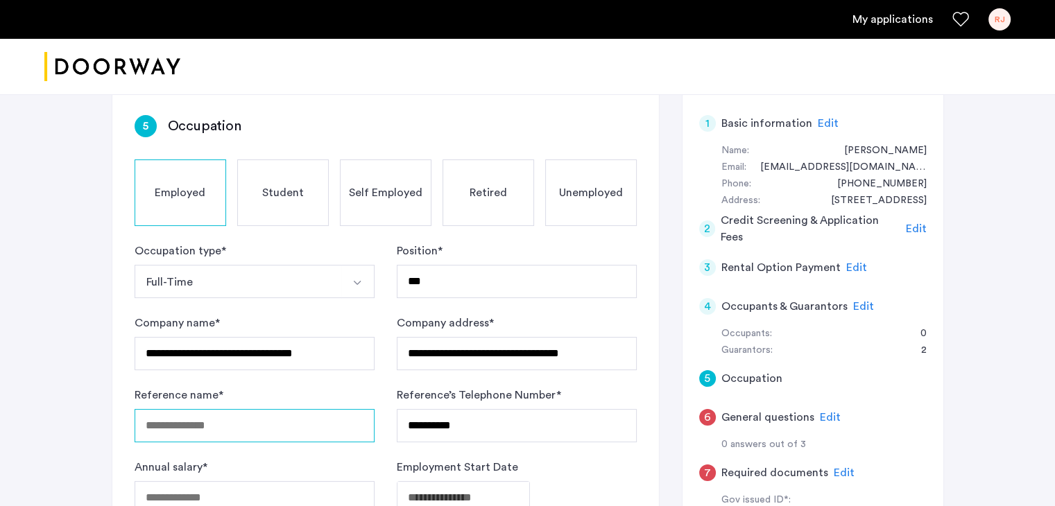
click at [154, 425] on input "Reference name *" at bounding box center [255, 425] width 240 height 33
type input "**********"
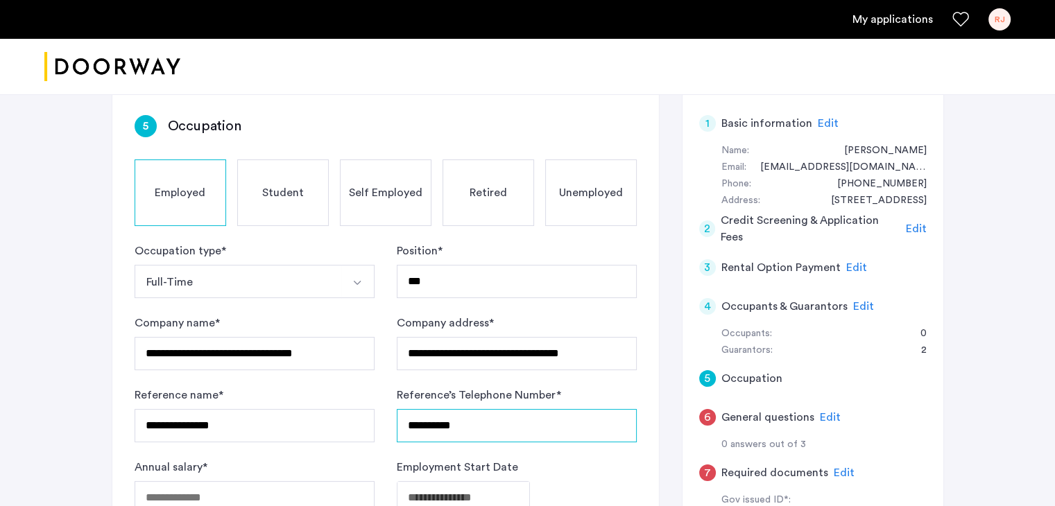
click at [468, 428] on input "**********" at bounding box center [517, 425] width 240 height 33
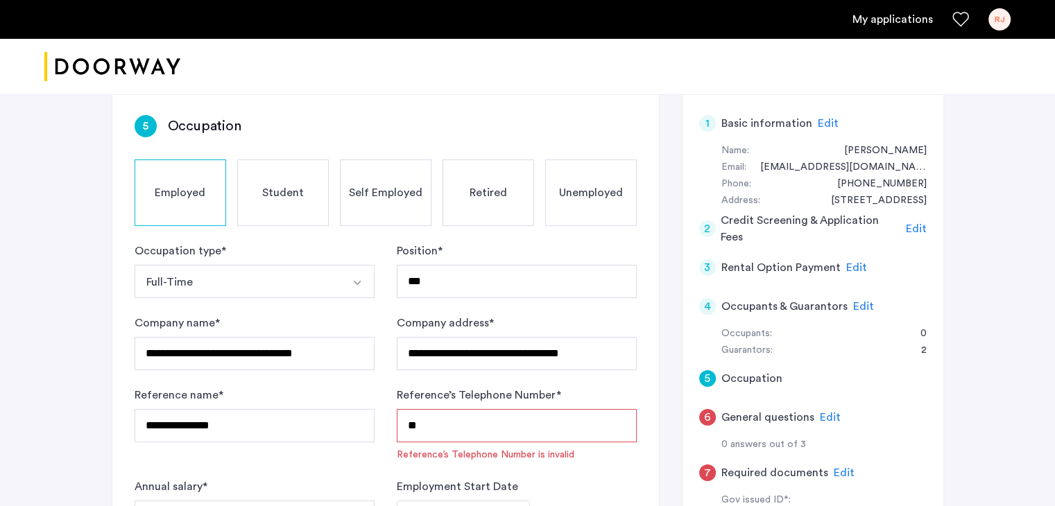
type input "*"
click at [474, 484] on label "Employment Start Date" at bounding box center [457, 487] width 121 height 17
click at [479, 426] on input "**********" at bounding box center [517, 425] width 240 height 33
click at [452, 422] on input "**********" at bounding box center [517, 425] width 240 height 33
click at [430, 420] on input "**********" at bounding box center [517, 425] width 240 height 33
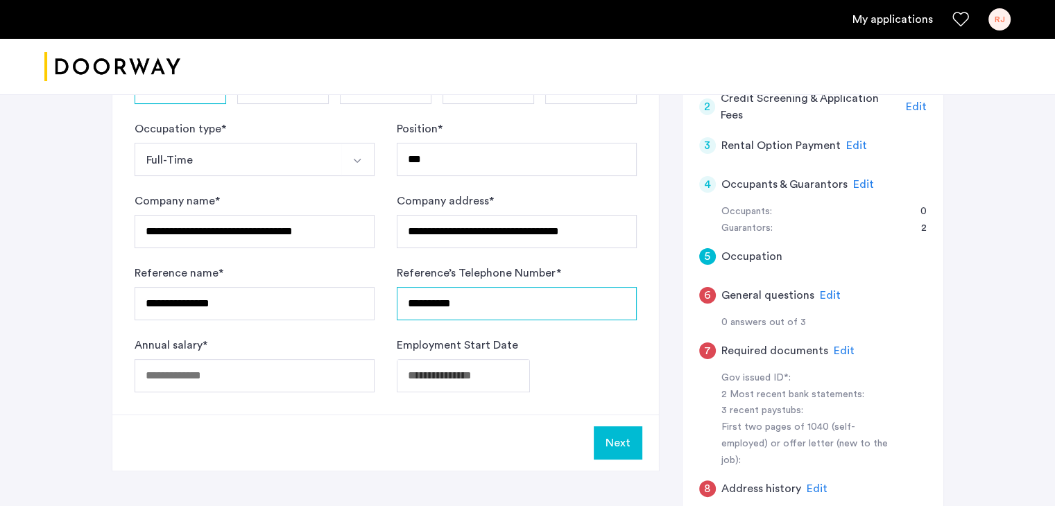
scroll to position [232, 0]
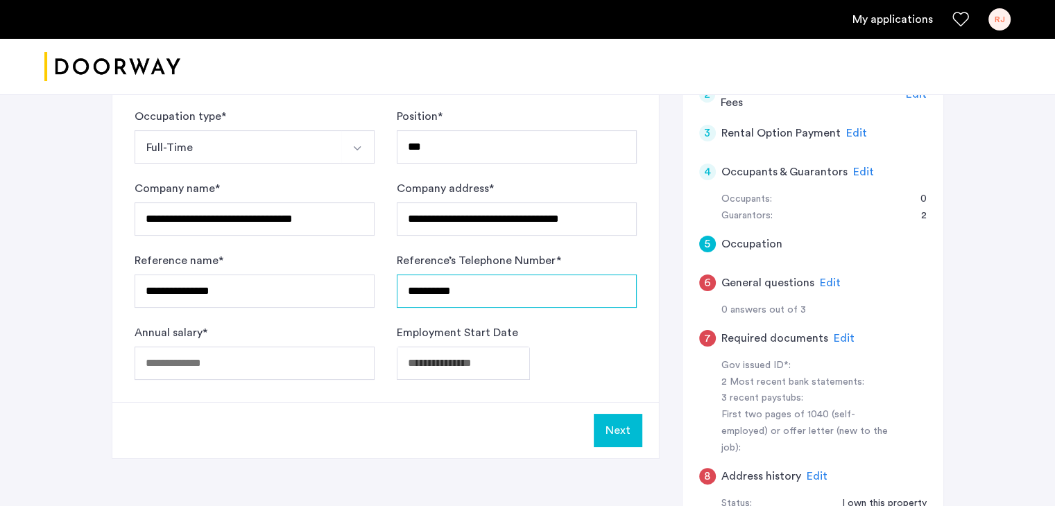
type input "**********"
click at [150, 359] on input "Annual salary *" at bounding box center [255, 363] width 240 height 33
type input "******"
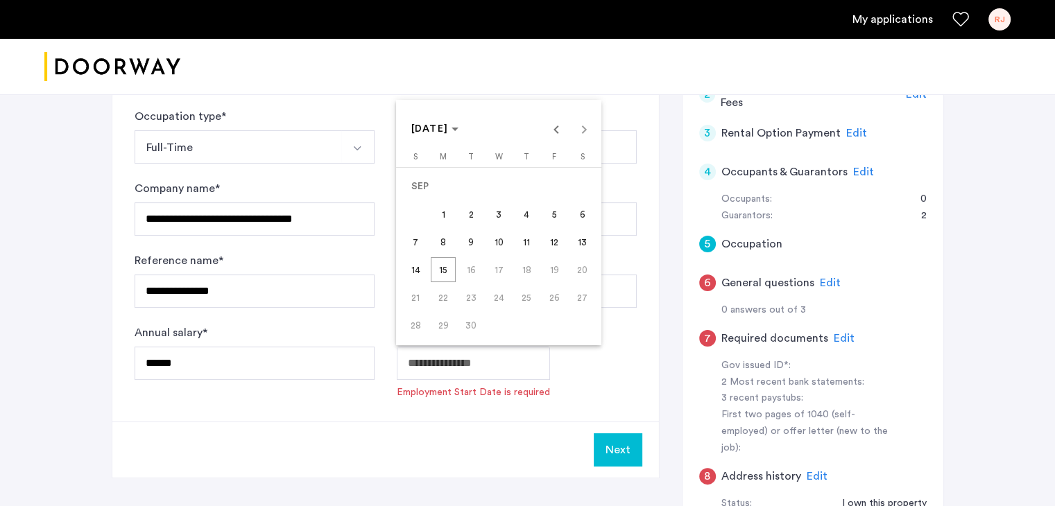
click at [415, 274] on body "**********" at bounding box center [527, 21] width 1055 height 506
click at [560, 129] on span "Previous month" at bounding box center [556, 129] width 28 height 28
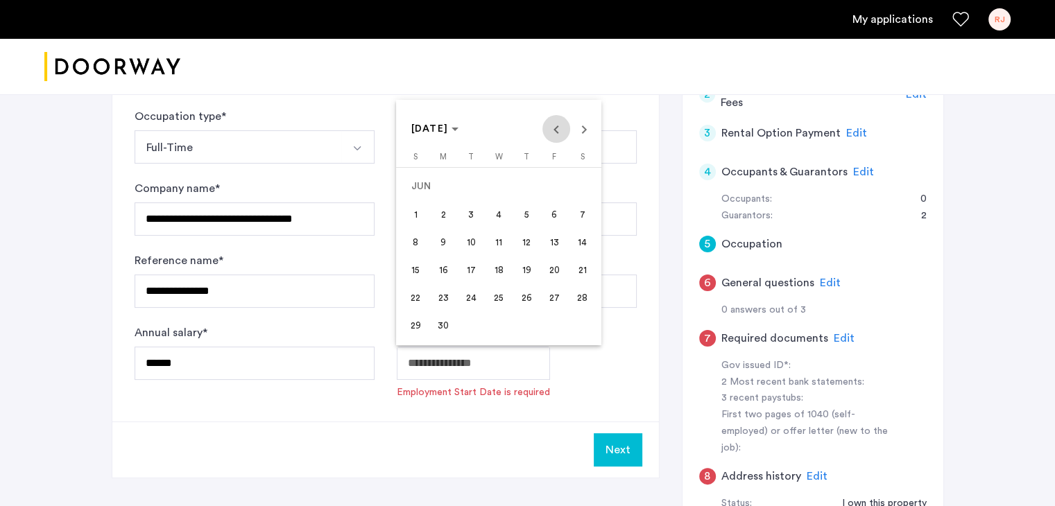
click at [560, 129] on span "Previous month" at bounding box center [556, 129] width 28 height 28
click at [583, 128] on span "Next month" at bounding box center [584, 129] width 28 height 28
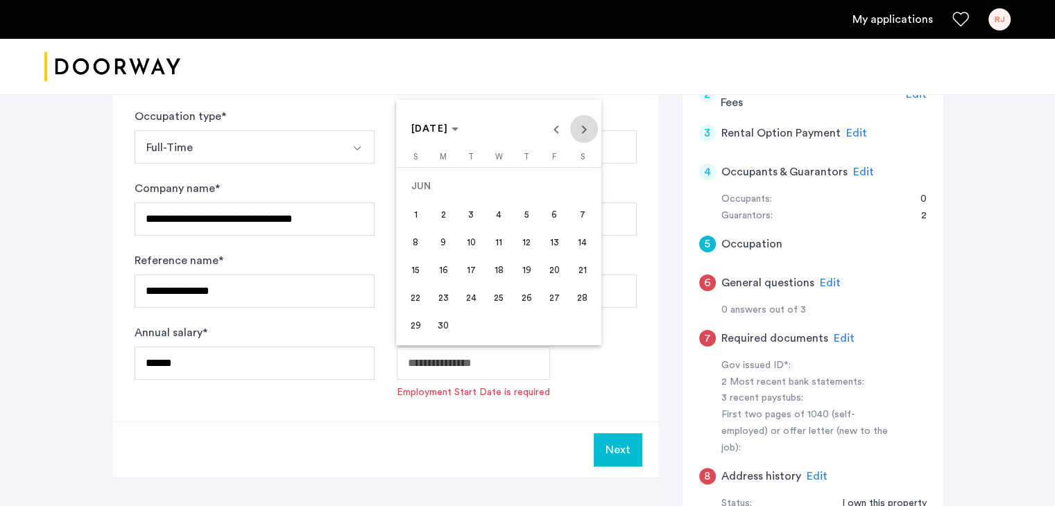
click at [583, 128] on span "Next month" at bounding box center [584, 129] width 28 height 28
click at [472, 217] on span "1" at bounding box center [470, 214] width 25 height 25
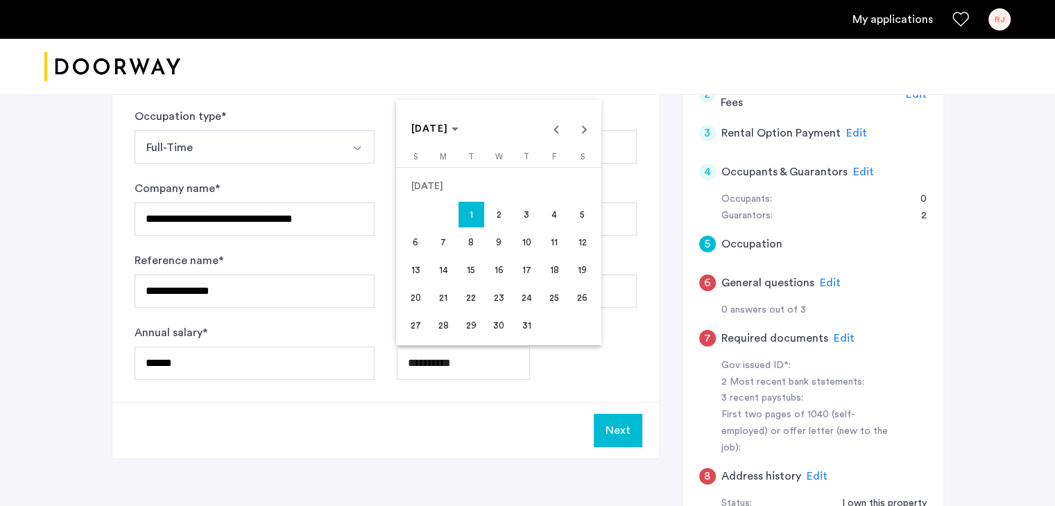
click at [465, 274] on body "**********" at bounding box center [527, 21] width 1055 height 506
click at [559, 132] on span "Previous month" at bounding box center [556, 129] width 28 height 28
click at [558, 130] on span "Previous month" at bounding box center [556, 129] width 28 height 28
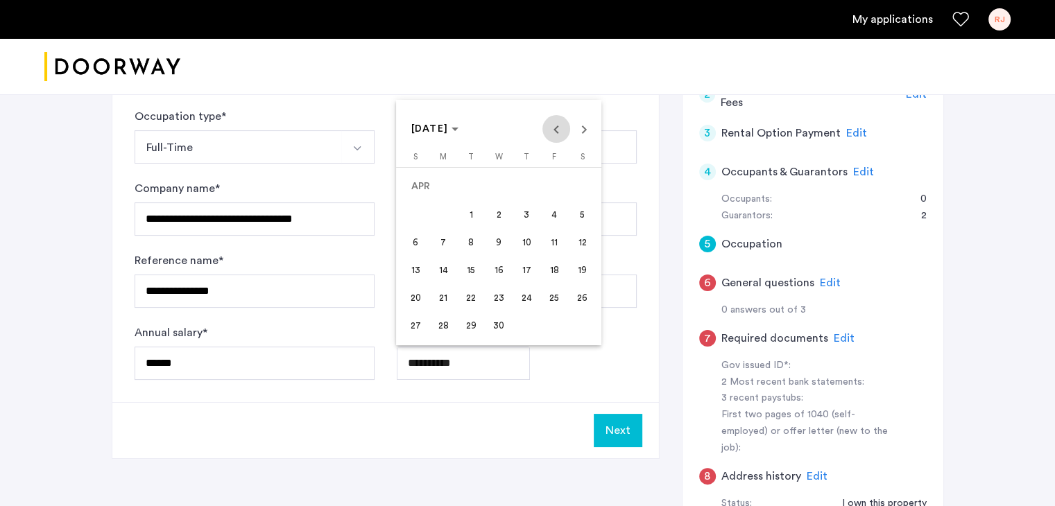
click at [558, 130] on span "Previous month" at bounding box center [556, 129] width 28 height 28
click at [458, 130] on polygon "Choose month and year" at bounding box center [455, 129] width 7 height 3
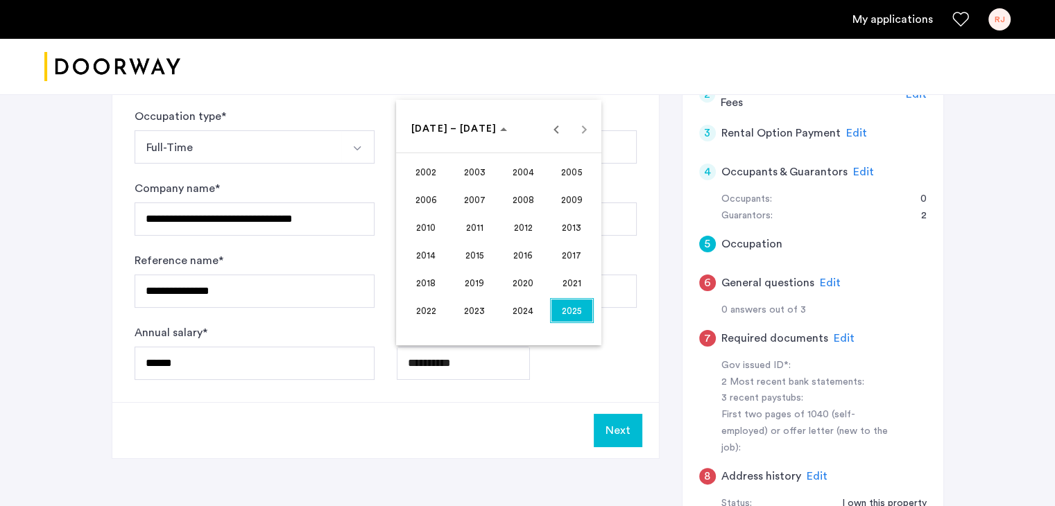
click at [572, 254] on span "2017" at bounding box center [572, 255] width 44 height 25
click at [529, 225] on span "JUL" at bounding box center [523, 227] width 44 height 25
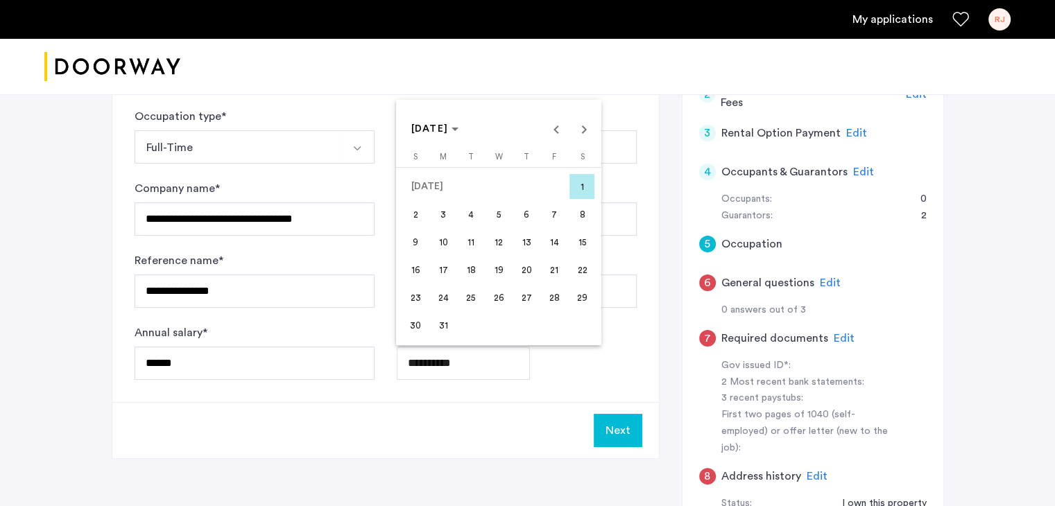
click at [581, 187] on span "1" at bounding box center [581, 186] width 25 height 25
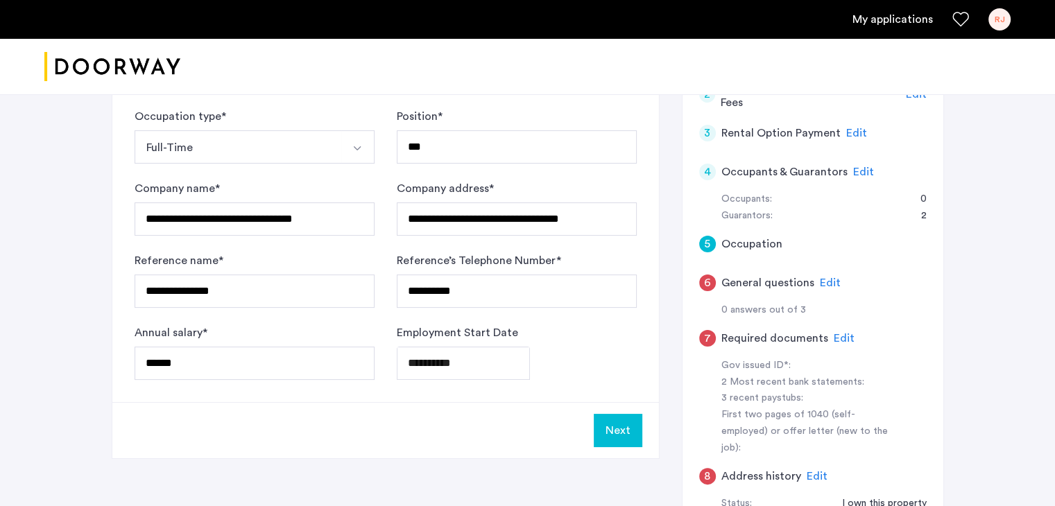
type input "**********"
click at [624, 424] on button "Next" at bounding box center [618, 430] width 49 height 33
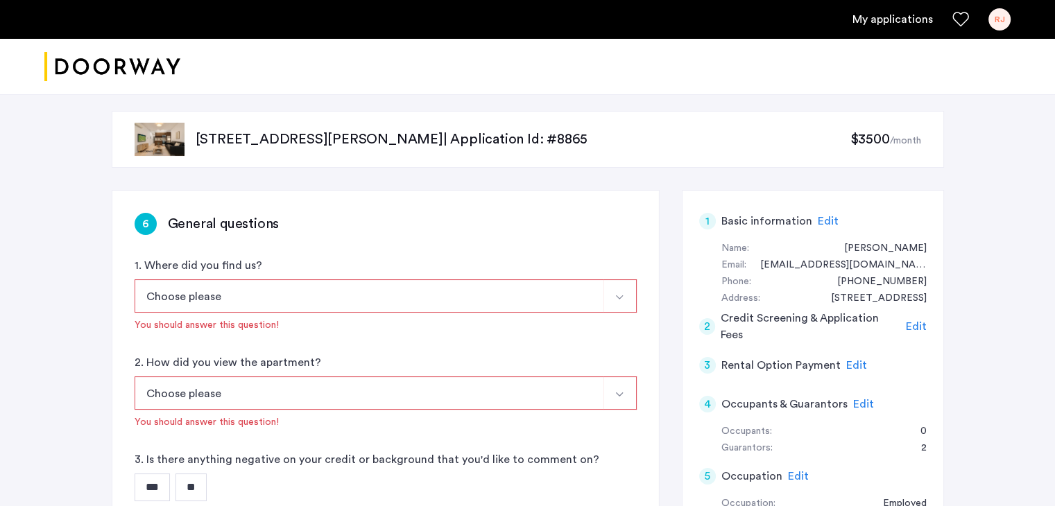
click at [153, 294] on button "Choose please" at bounding box center [370, 296] width 470 height 33
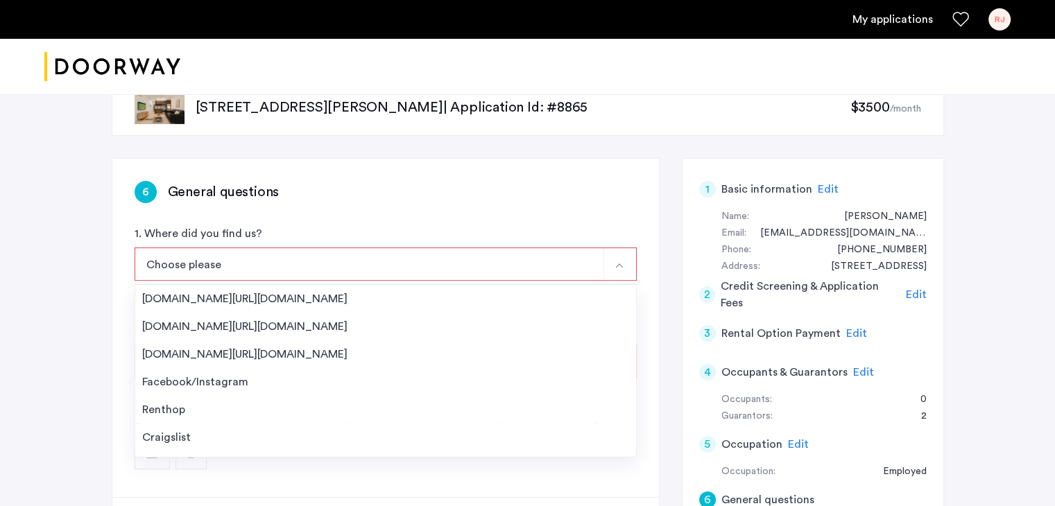
scroll to position [28, 0]
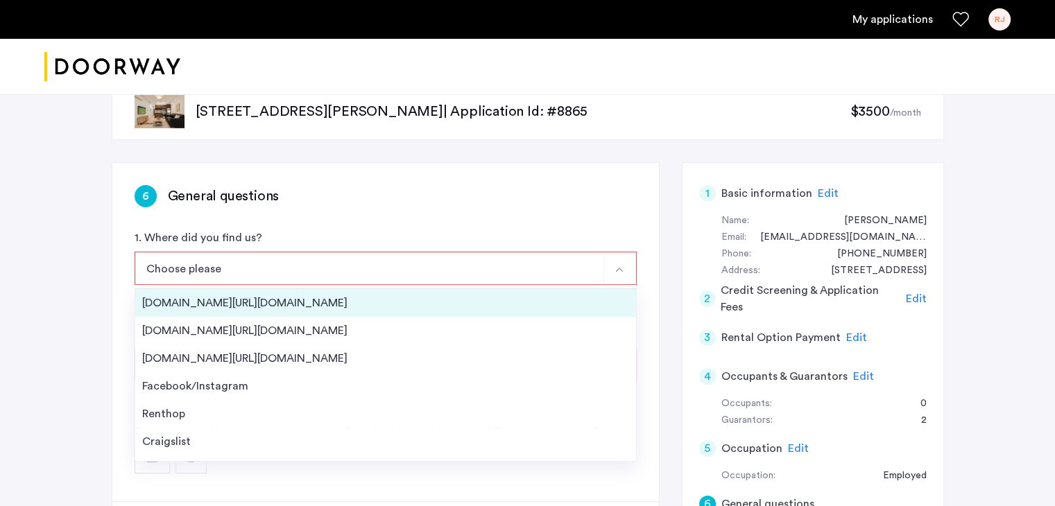
click at [266, 300] on div "[DOMAIN_NAME][URL][DOMAIN_NAME]" at bounding box center [385, 303] width 487 height 17
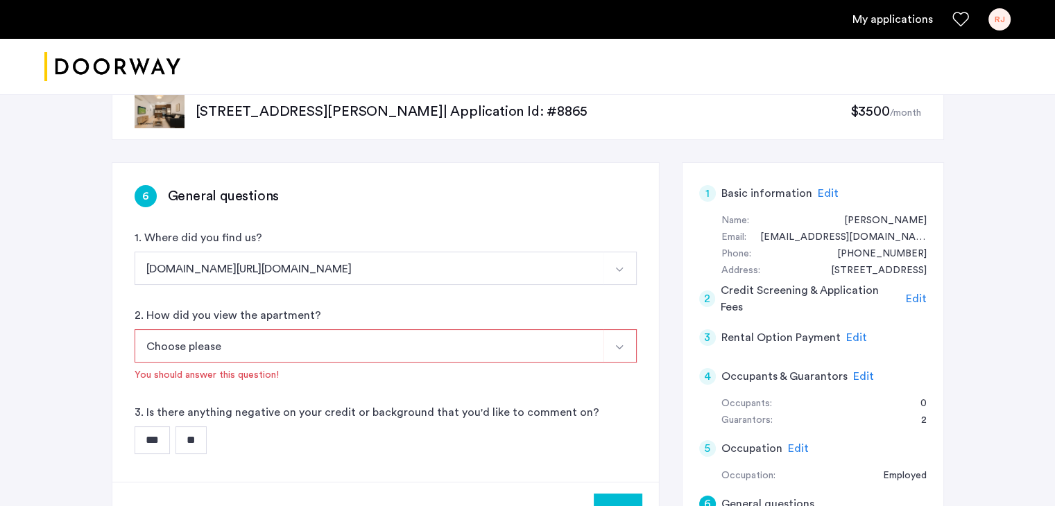
click at [181, 342] on button "Choose please" at bounding box center [370, 345] width 470 height 33
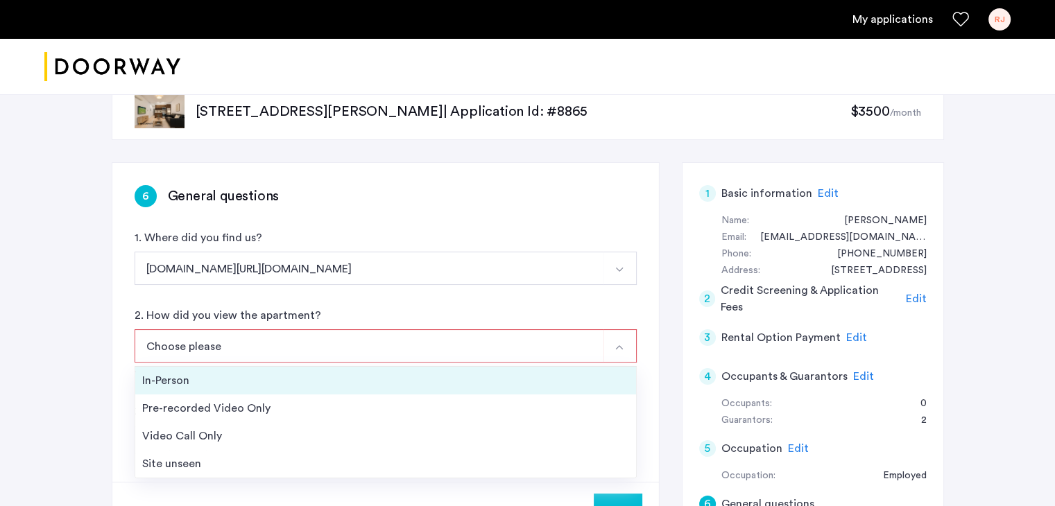
click at [164, 377] on div "In-Person" at bounding box center [385, 380] width 487 height 17
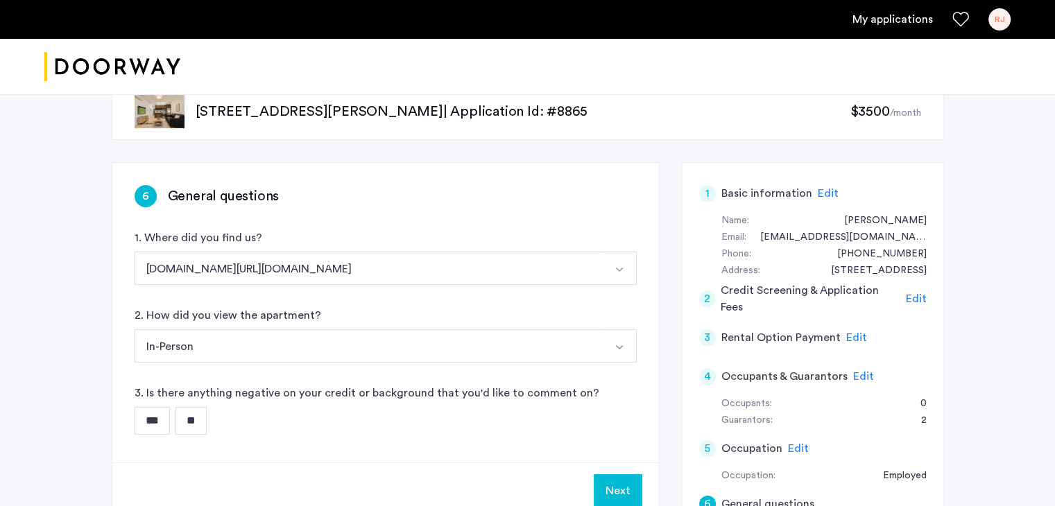
click at [192, 419] on input "**" at bounding box center [190, 421] width 31 height 28
click at [619, 487] on button "Next" at bounding box center [618, 490] width 49 height 33
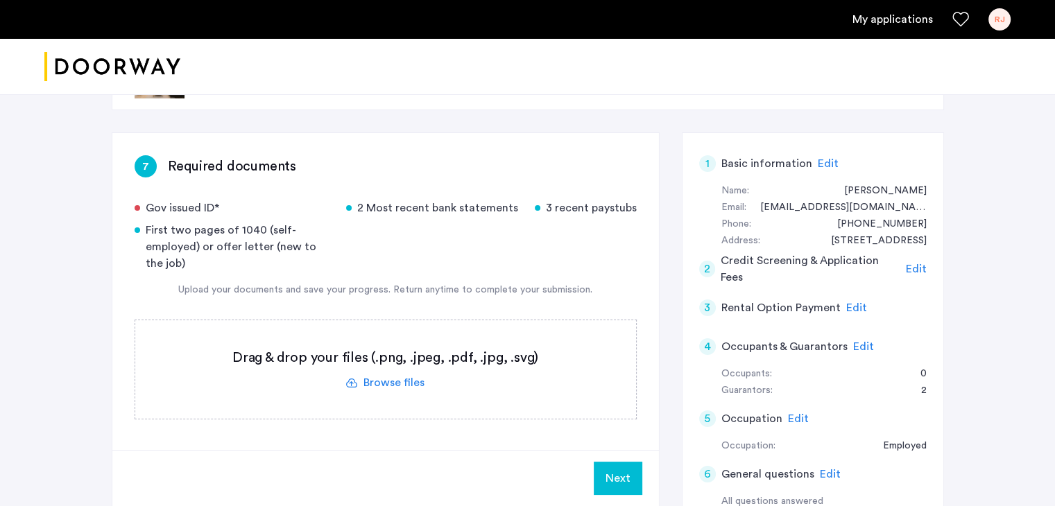
scroll to position [58, 0]
click at [384, 381] on label at bounding box center [385, 369] width 501 height 98
click at [0, 0] on input "file" at bounding box center [0, 0] width 0 height 0
click at [590, 475] on span "Upload" at bounding box center [604, 478] width 36 height 17
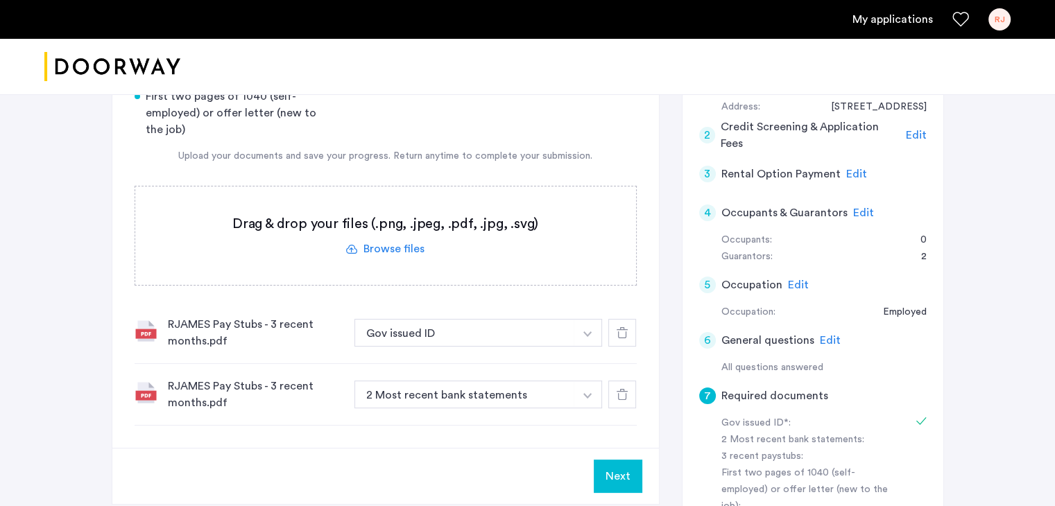
scroll to position [197, 0]
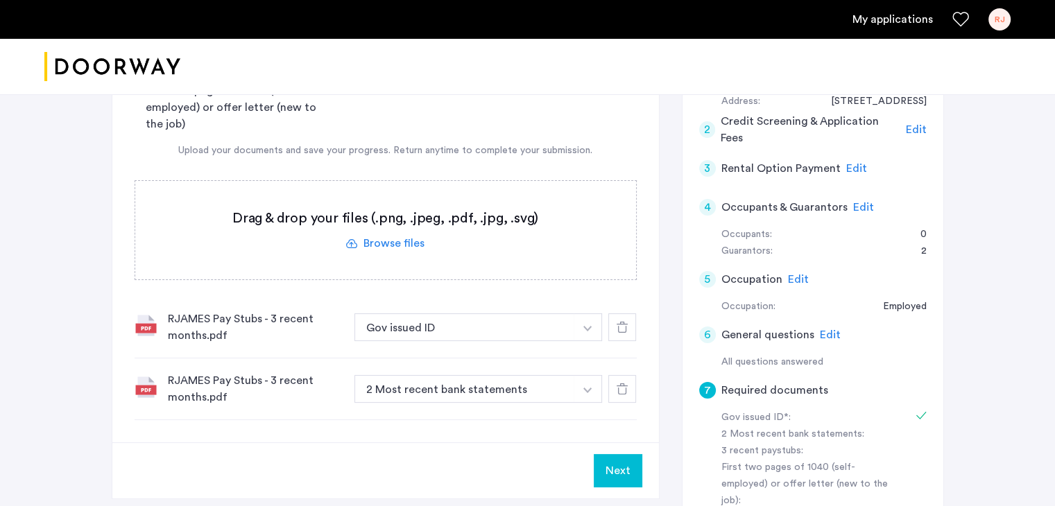
click at [585, 323] on button "button" at bounding box center [588, 328] width 28 height 28
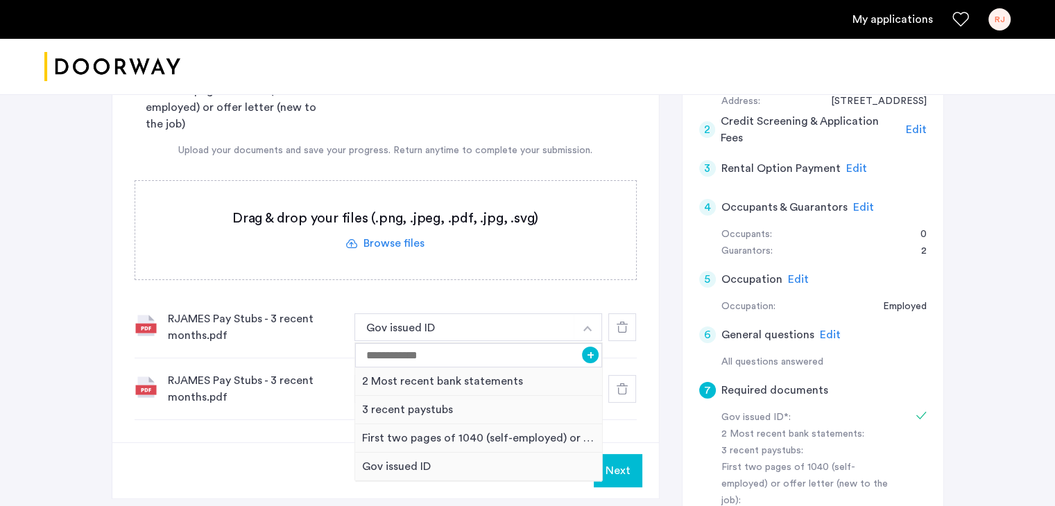
click at [175, 384] on div "RJAMES Pay Stubs - 3 recent months.pdf" at bounding box center [255, 388] width 175 height 33
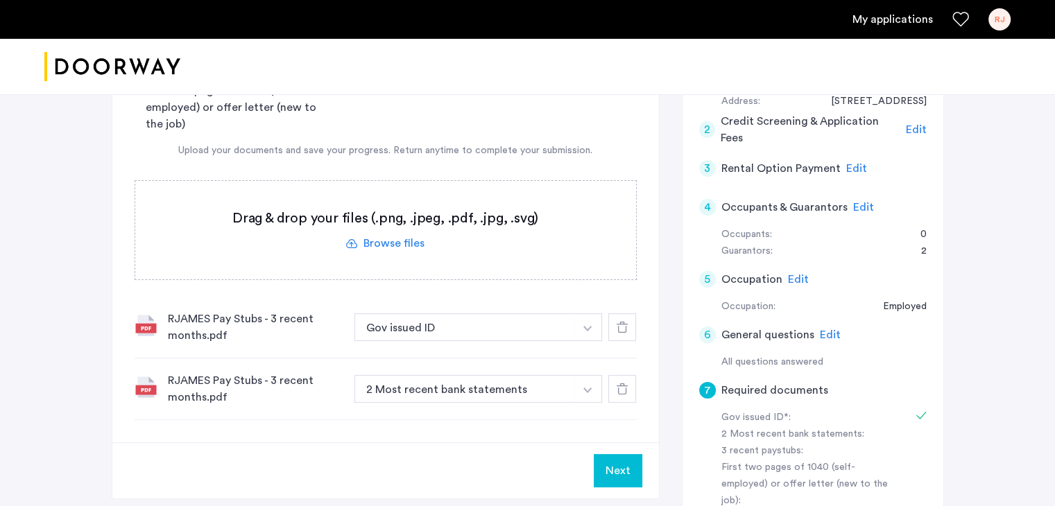
drag, startPoint x: 175, startPoint y: 384, endPoint x: 501, endPoint y: 67, distance: 453.7
click at [501, 67] on div at bounding box center [527, 67] width 1055 height 56
click at [391, 245] on label at bounding box center [385, 230] width 501 height 98
click at [0, 0] on input "file" at bounding box center [0, 0] width 0 height 0
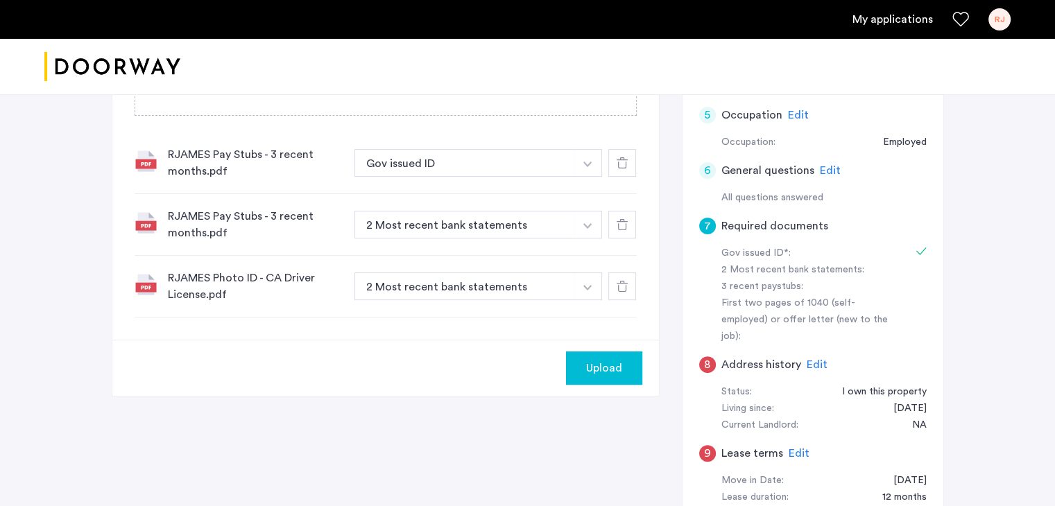
scroll to position [369, 0]
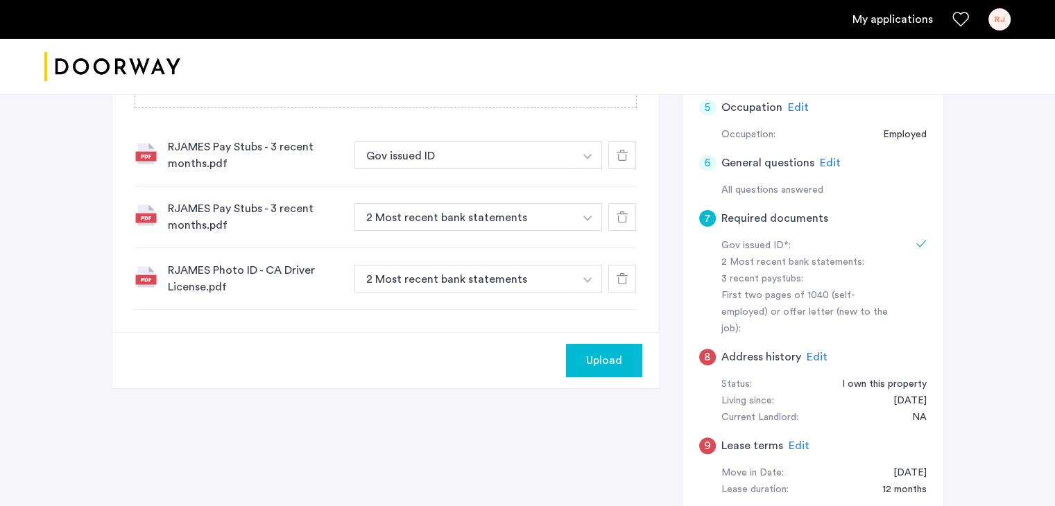
click at [621, 219] on icon at bounding box center [622, 217] width 11 height 11
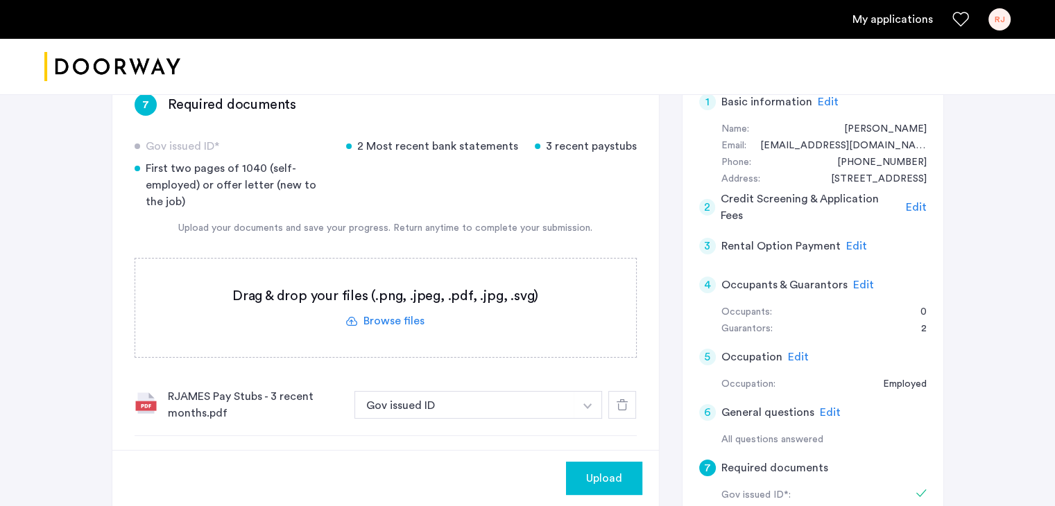
scroll to position [114, 0]
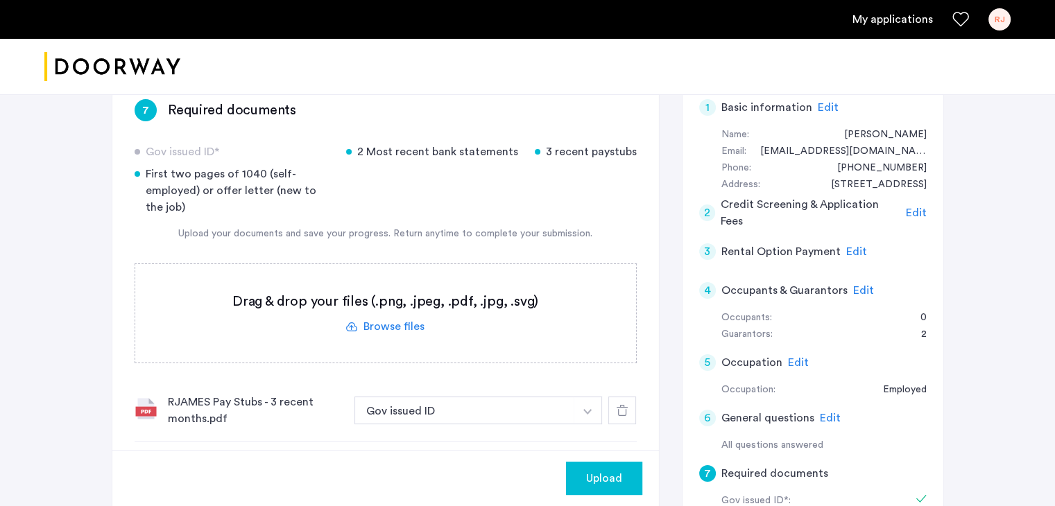
click at [404, 324] on label at bounding box center [385, 313] width 501 height 98
click at [0, 0] on input "file" at bounding box center [0, 0] width 0 height 0
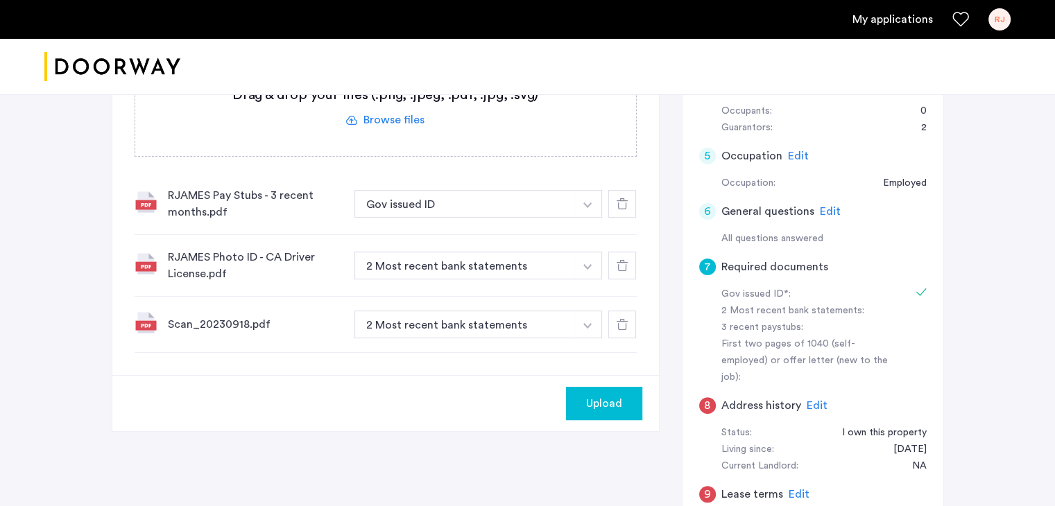
scroll to position [325, 0]
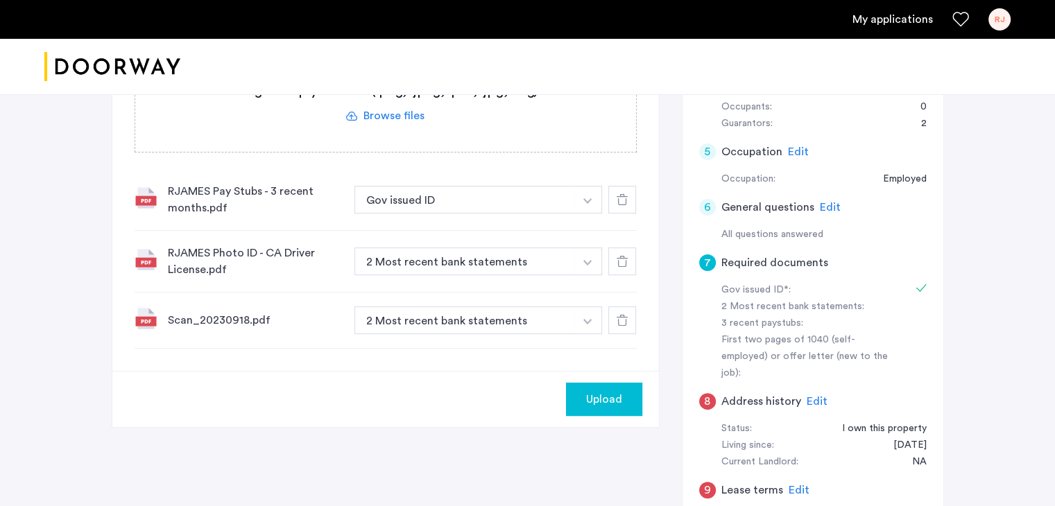
click at [616, 395] on span "Upload" at bounding box center [604, 399] width 36 height 17
click at [469, 323] on button "2 Most recent bank statements" at bounding box center [464, 321] width 221 height 28
click at [590, 323] on img "button" at bounding box center [587, 322] width 8 height 6
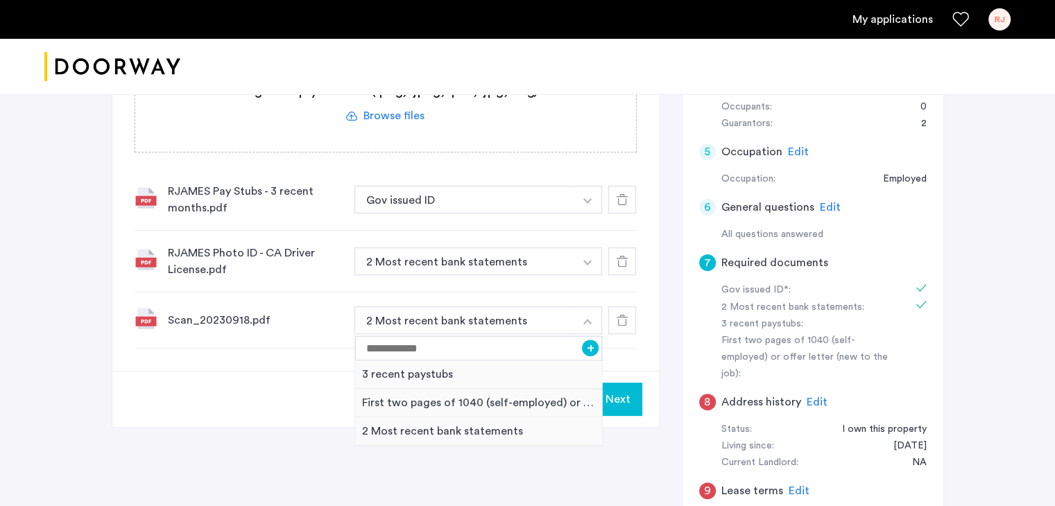
click at [619, 317] on icon at bounding box center [622, 320] width 11 height 11
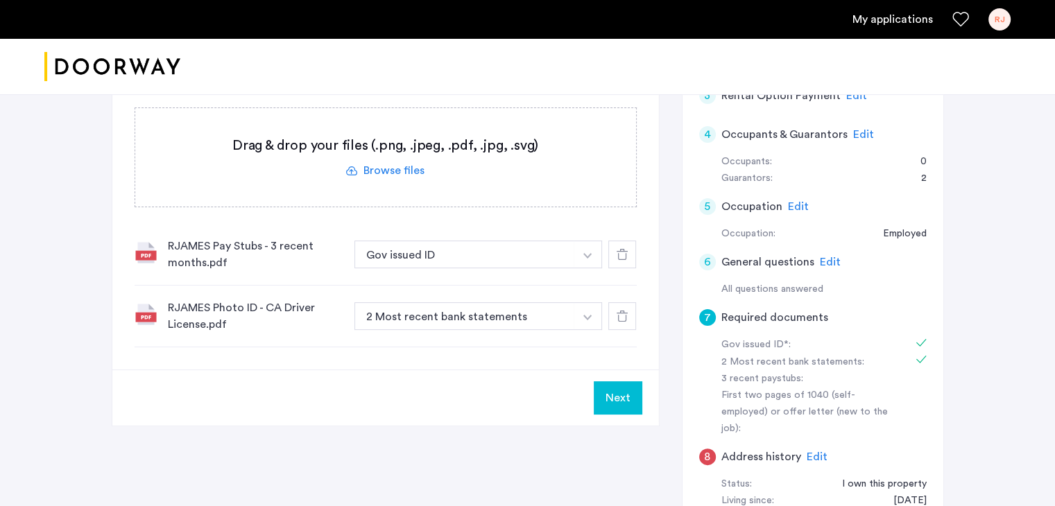
scroll to position [271, 0]
click at [588, 256] on img "button" at bounding box center [587, 255] width 8 height 6
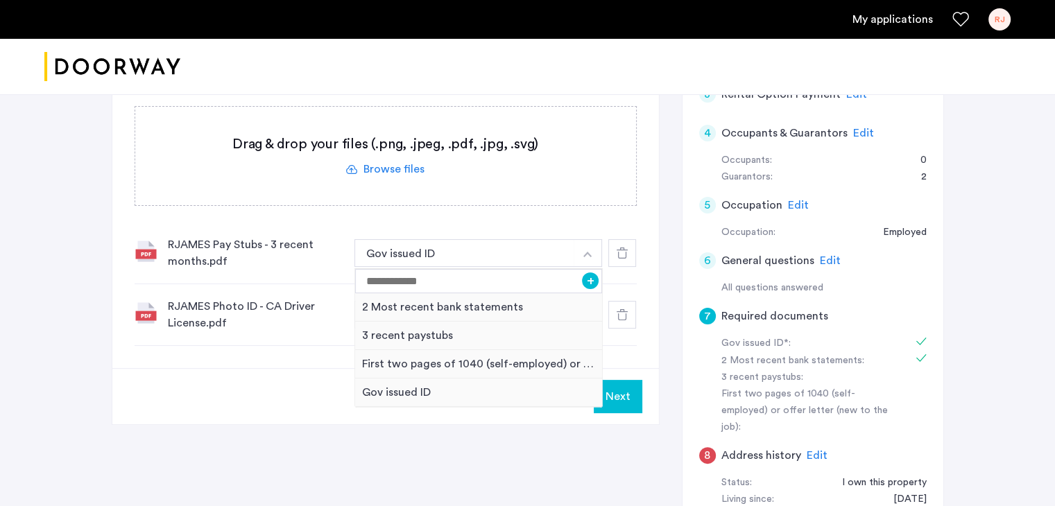
click at [274, 390] on div "Next" at bounding box center [385, 396] width 547 height 56
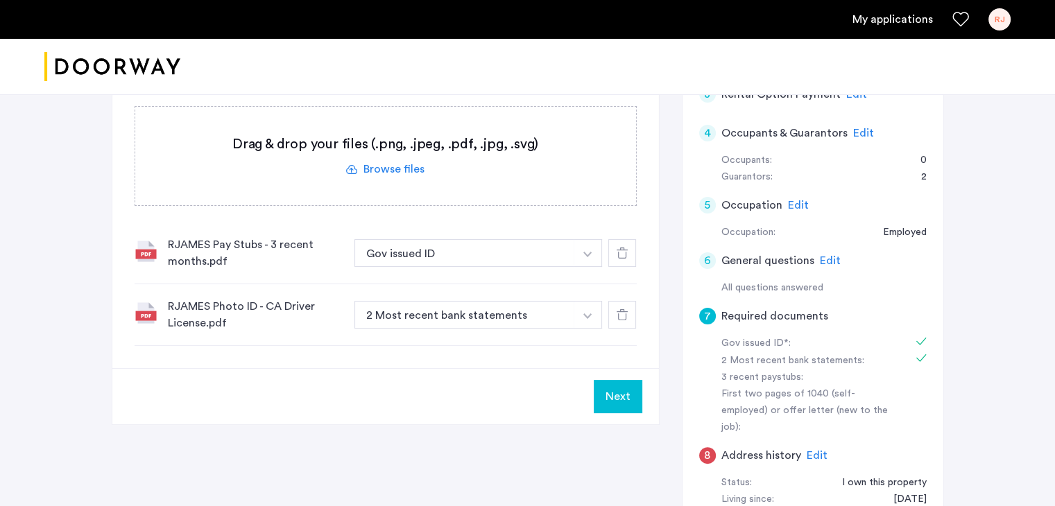
click at [623, 394] on button "Next" at bounding box center [618, 396] width 49 height 33
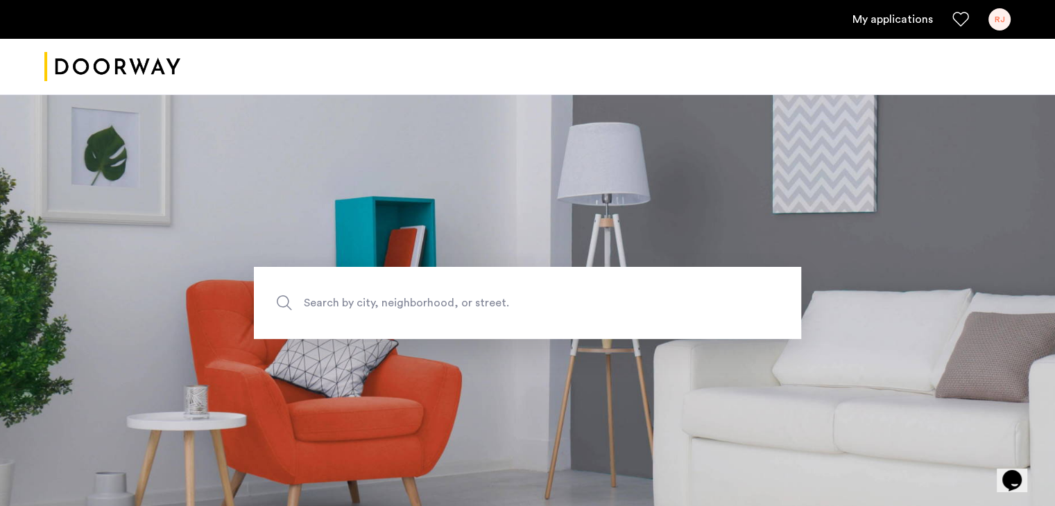
click at [477, 299] on span "Search by city, neighborhood, or street." at bounding box center [495, 303] width 383 height 19
click at [477, 299] on input "Search by city, neighborhood, or street." at bounding box center [527, 303] width 547 height 72
click at [899, 17] on link "My applications" at bounding box center [892, 19] width 80 height 17
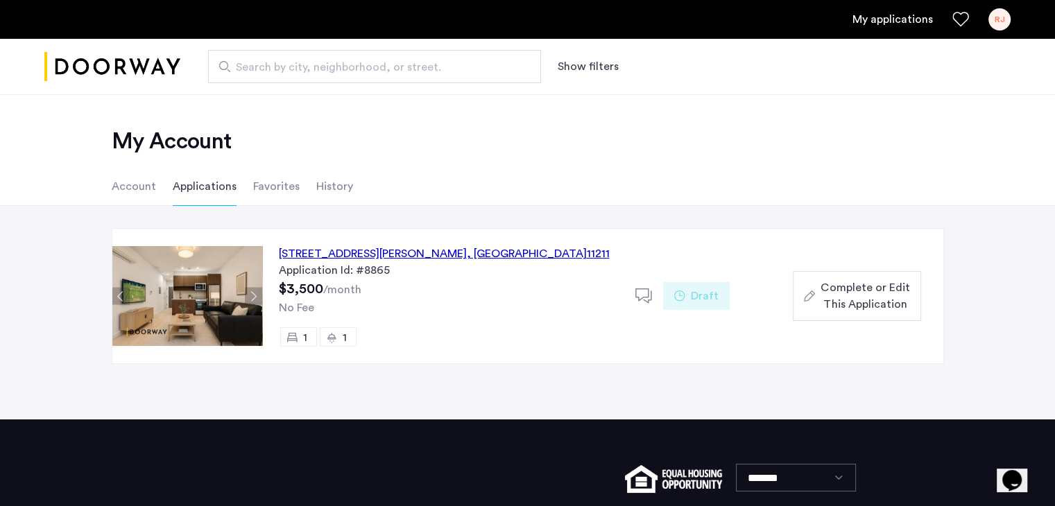
click at [855, 300] on span "Complete or Edit This Application" at bounding box center [865, 296] width 89 height 33
click at [844, 300] on span "Complete or Edit This Application" at bounding box center [865, 296] width 89 height 33
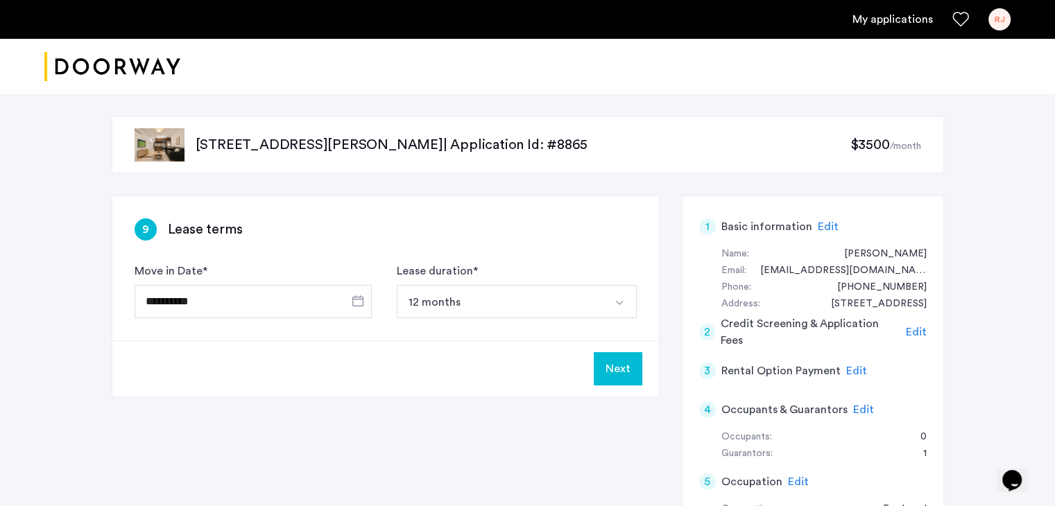
click at [620, 366] on button "Next" at bounding box center [618, 368] width 49 height 33
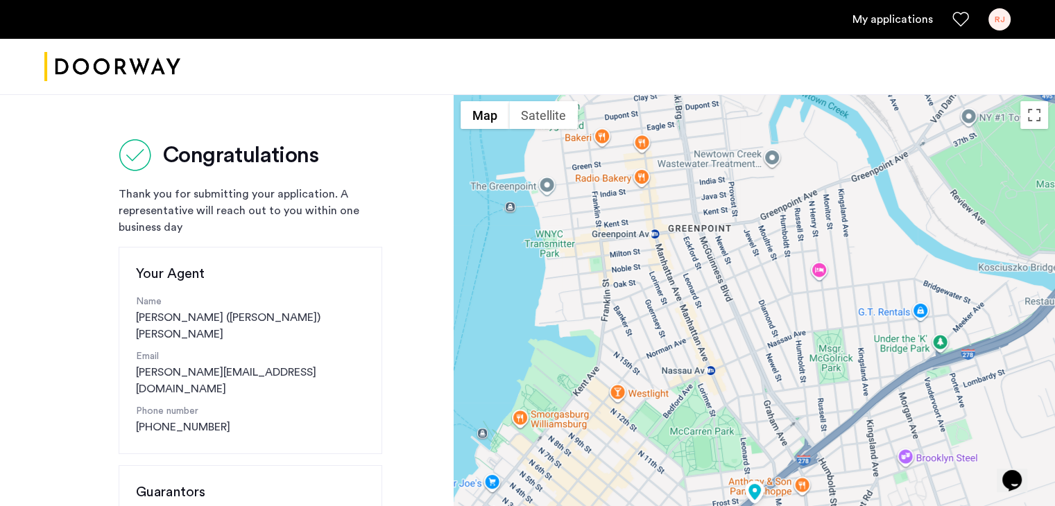
click at [889, 18] on link "My applications" at bounding box center [892, 19] width 80 height 17
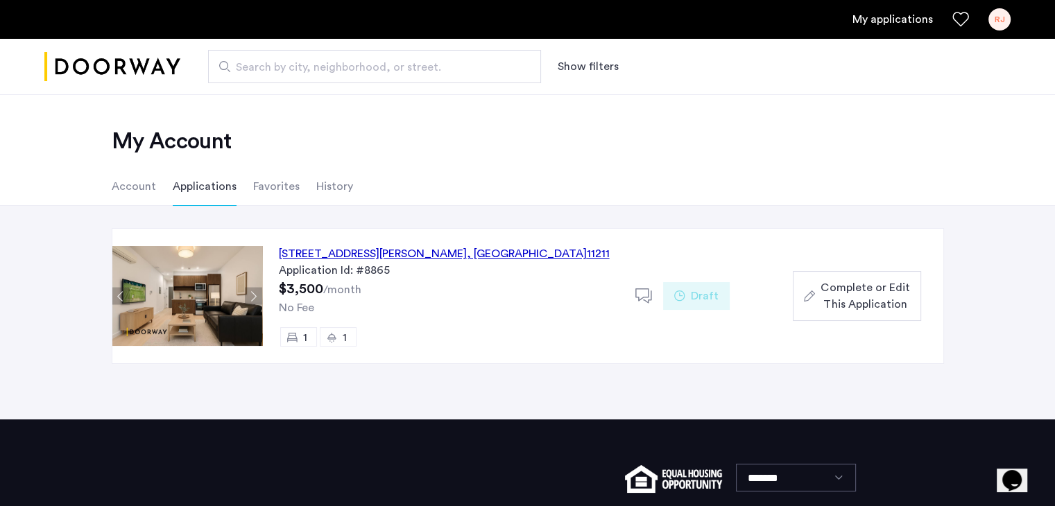
click at [836, 295] on span "Complete or Edit This Application" at bounding box center [865, 296] width 89 height 33
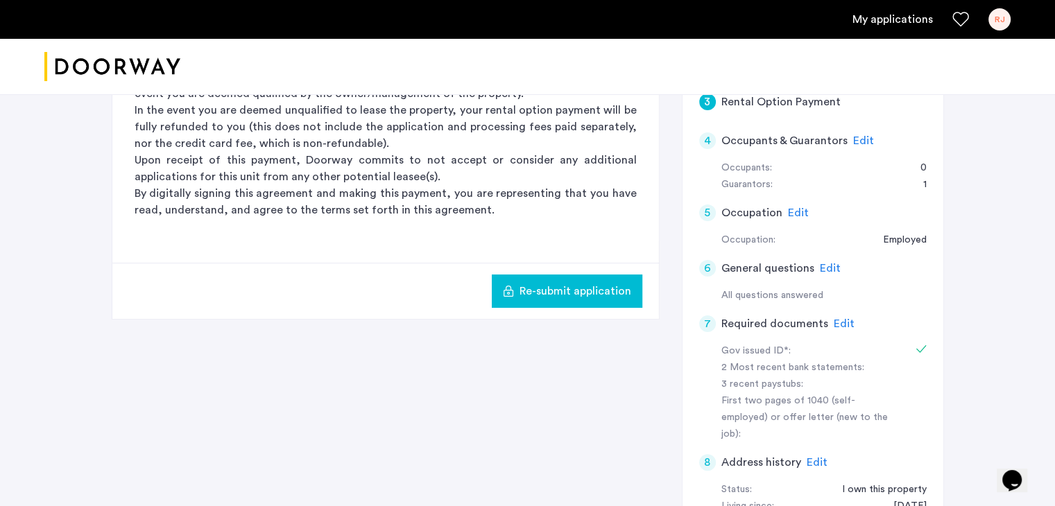
scroll to position [280, 0]
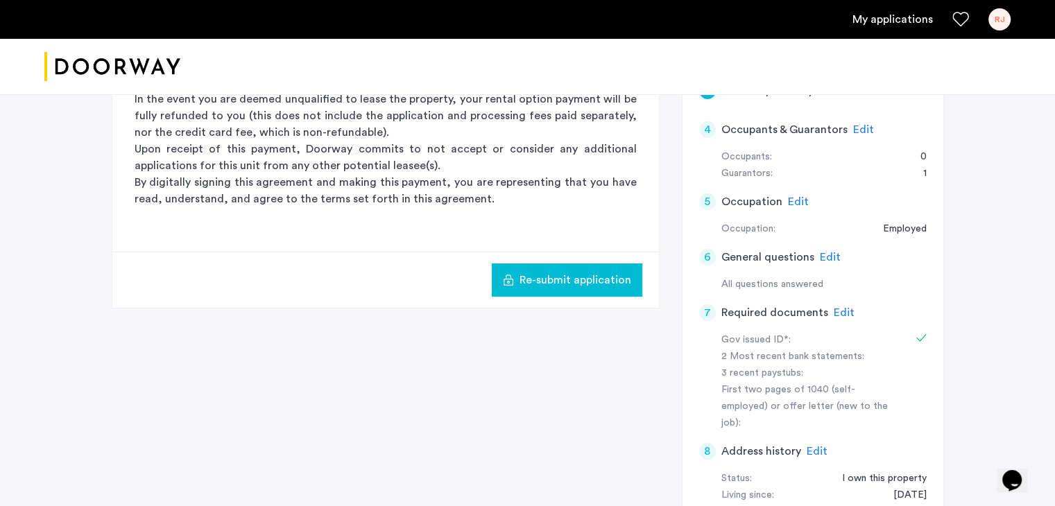
click at [837, 311] on span "Edit" at bounding box center [844, 312] width 21 height 11
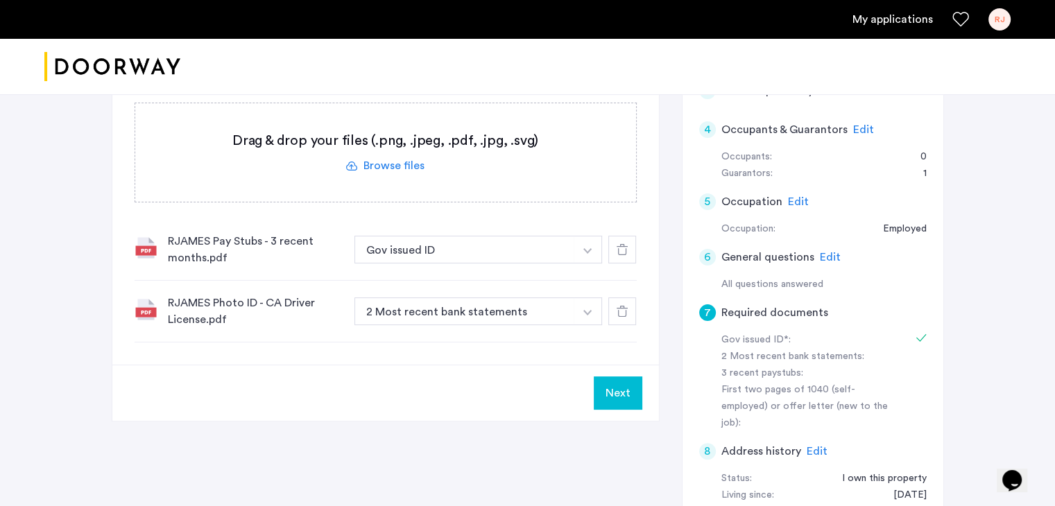
click at [588, 310] on img "button" at bounding box center [587, 313] width 8 height 6
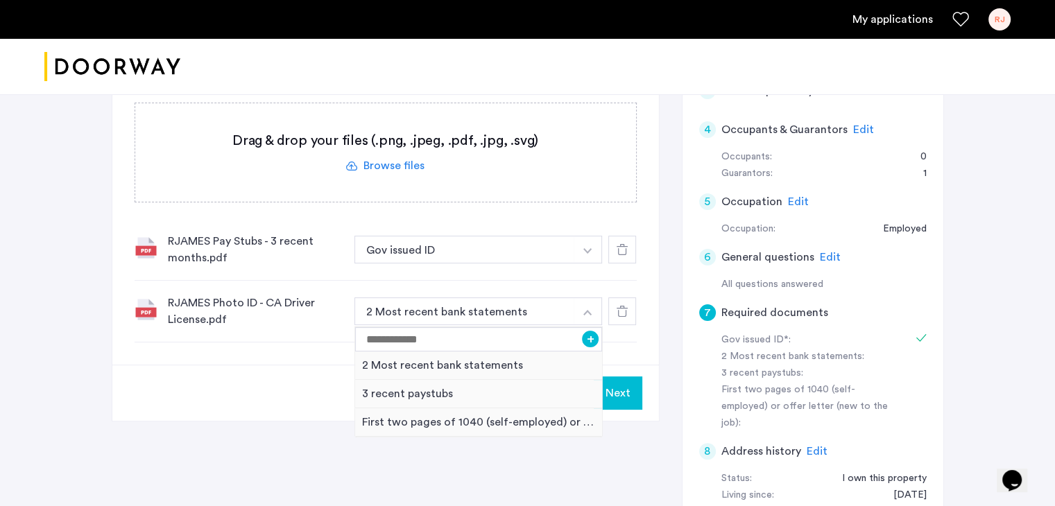
click at [388, 162] on label at bounding box center [385, 152] width 501 height 98
click at [0, 0] on input "file" at bounding box center [0, 0] width 0 height 0
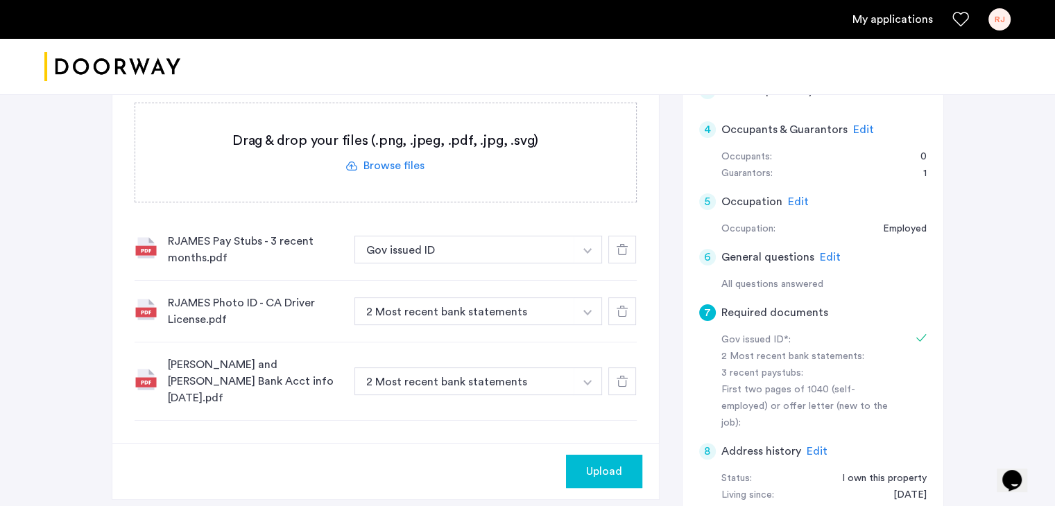
click at [607, 466] on span "Upload" at bounding box center [604, 471] width 36 height 17
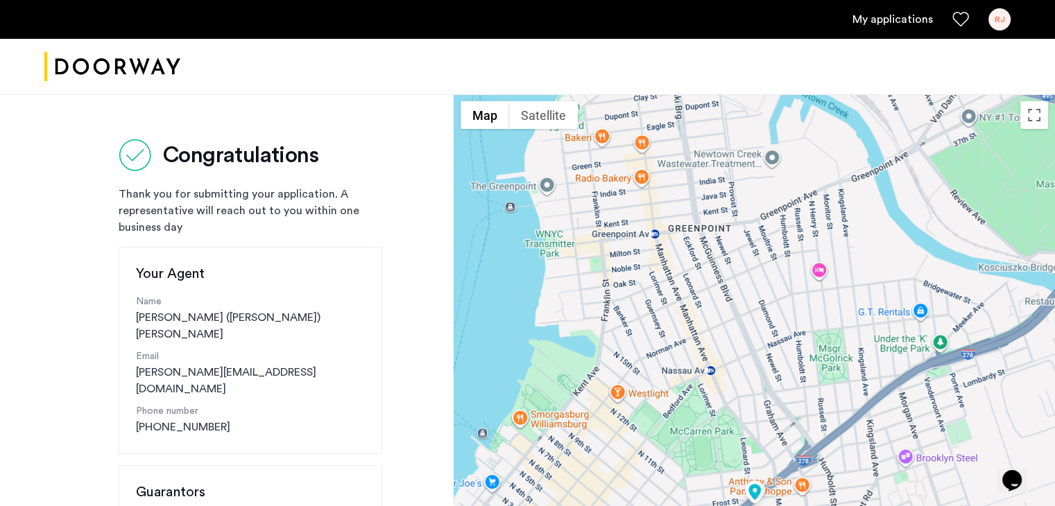
click at [890, 17] on link "My applications" at bounding box center [892, 19] width 80 height 17
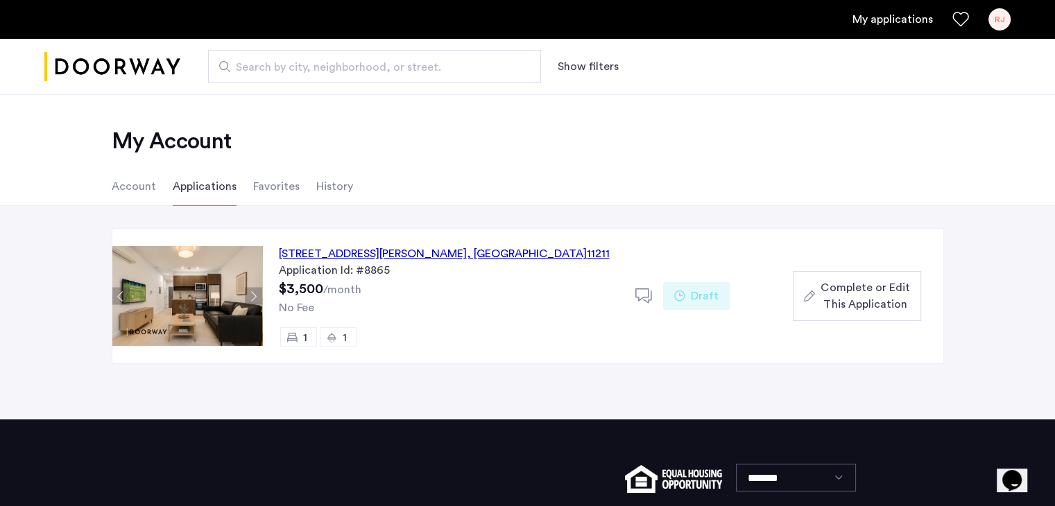
click at [868, 299] on span "Complete or Edit This Application" at bounding box center [865, 296] width 89 height 33
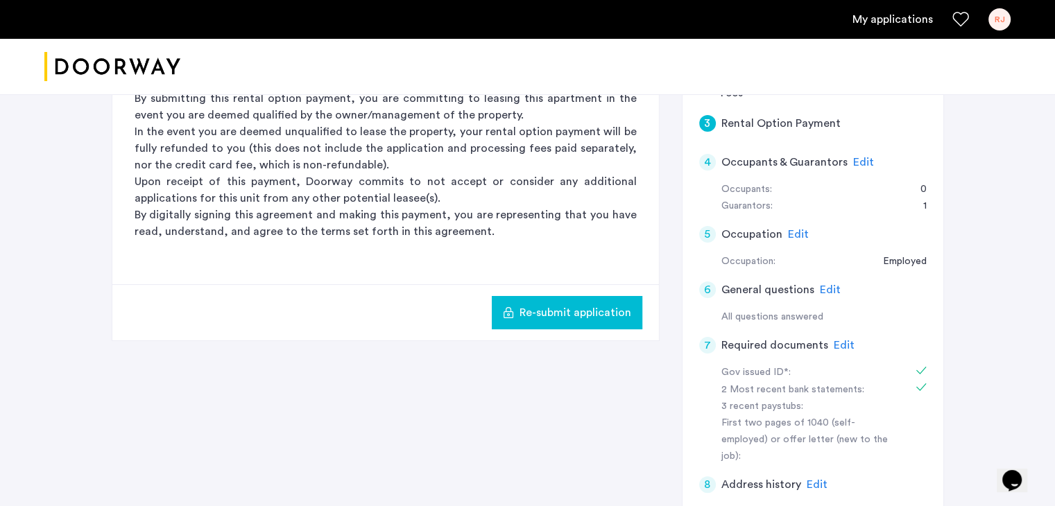
scroll to position [249, 0]
click at [841, 342] on span "Edit" at bounding box center [844, 343] width 21 height 11
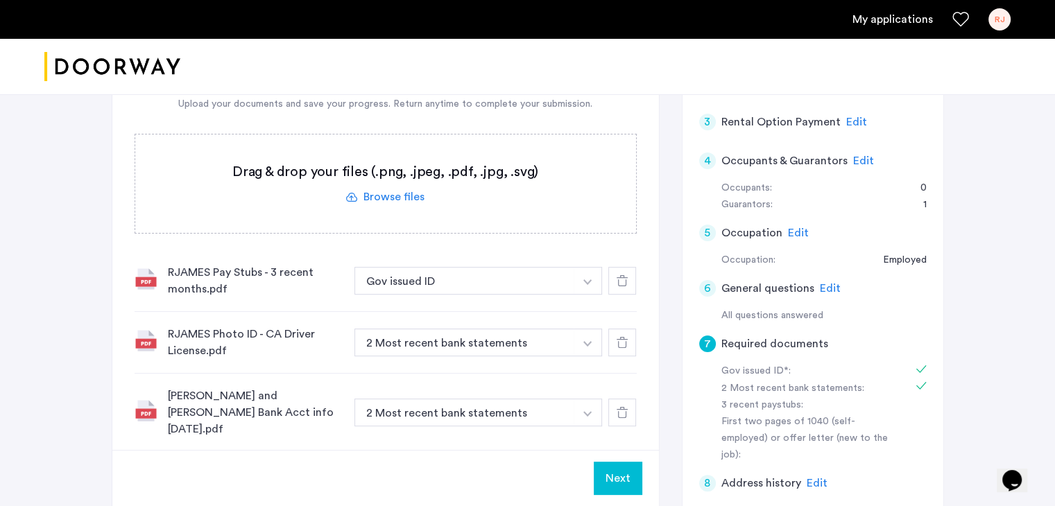
click at [590, 342] on img "button" at bounding box center [587, 344] width 8 height 6
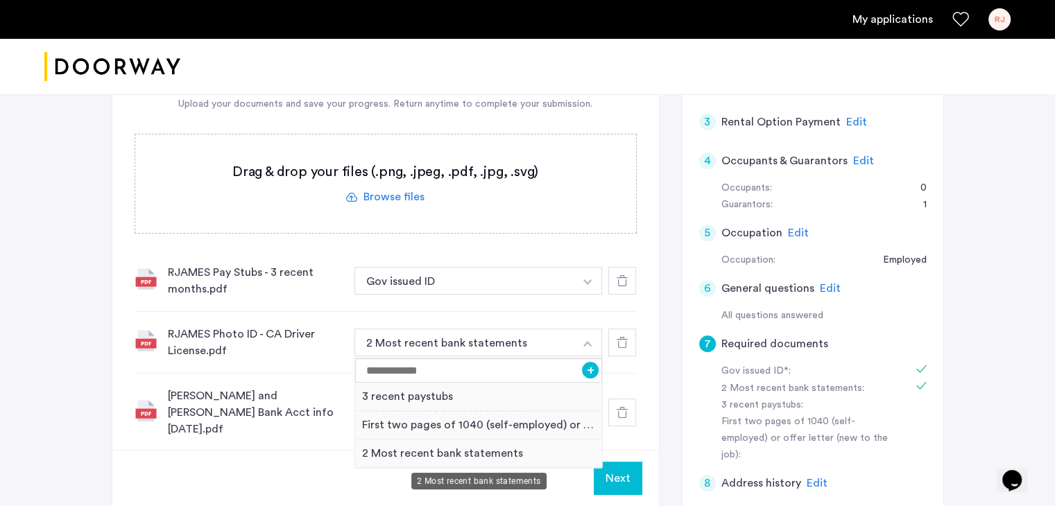
click at [464, 453] on div "2 Most recent bank statements" at bounding box center [479, 454] width 248 height 28
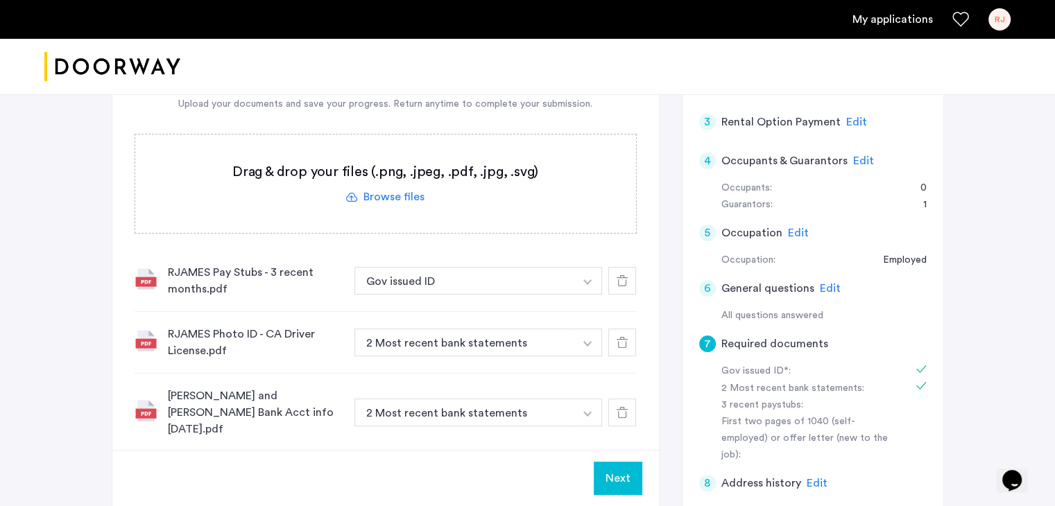
click at [590, 284] on button "button" at bounding box center [588, 281] width 28 height 28
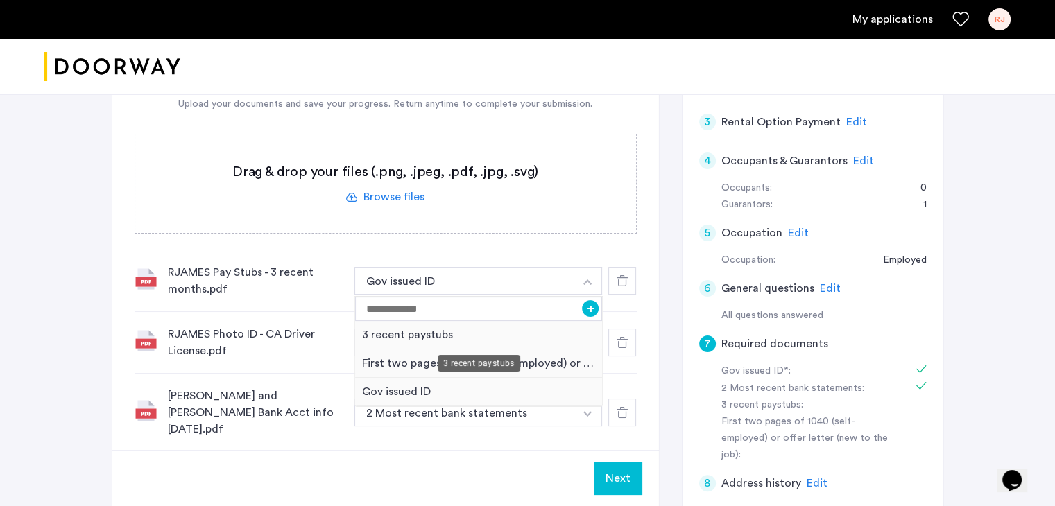
click at [441, 336] on div "3 recent paystubs" at bounding box center [479, 335] width 248 height 28
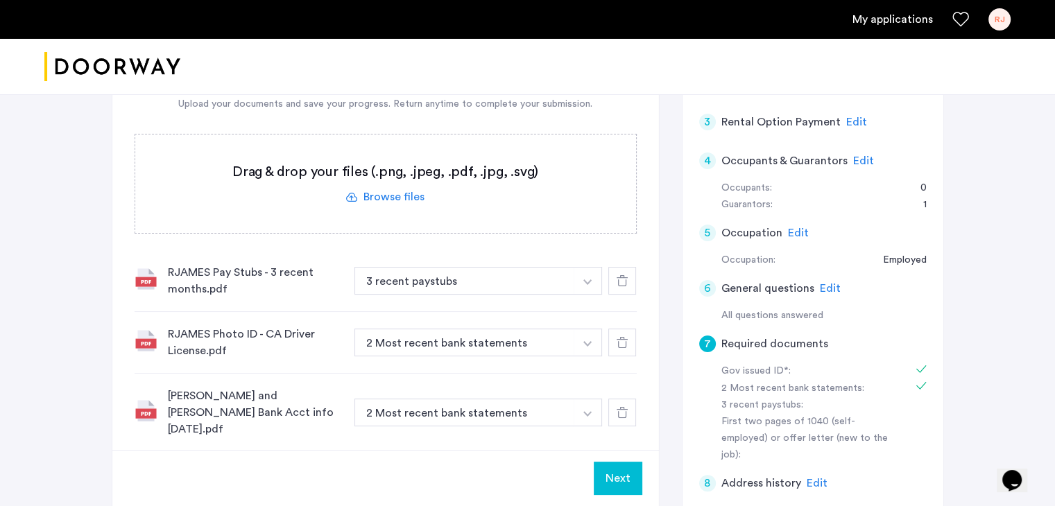
click at [585, 341] on img "button" at bounding box center [587, 344] width 8 height 6
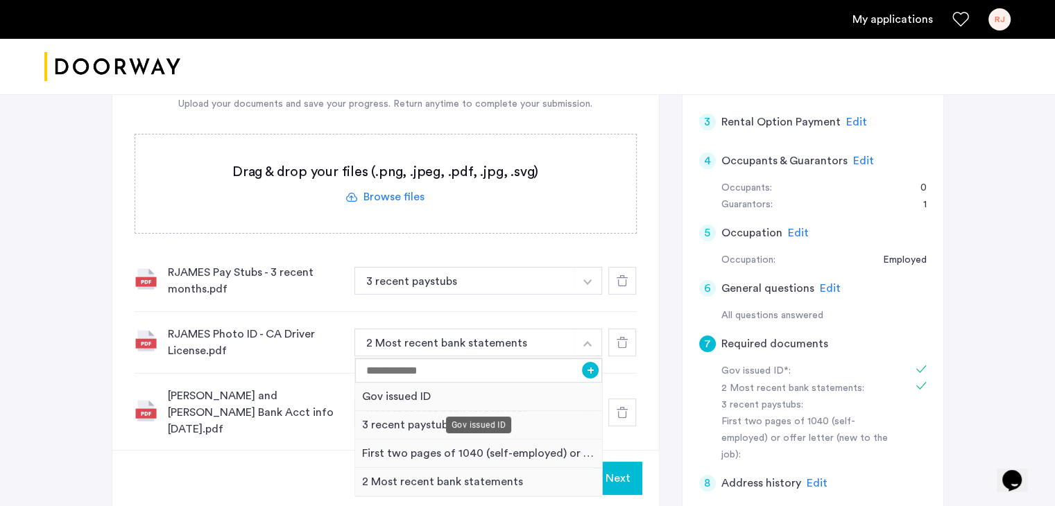
click at [413, 400] on div "Gov issued ID" at bounding box center [479, 397] width 248 height 28
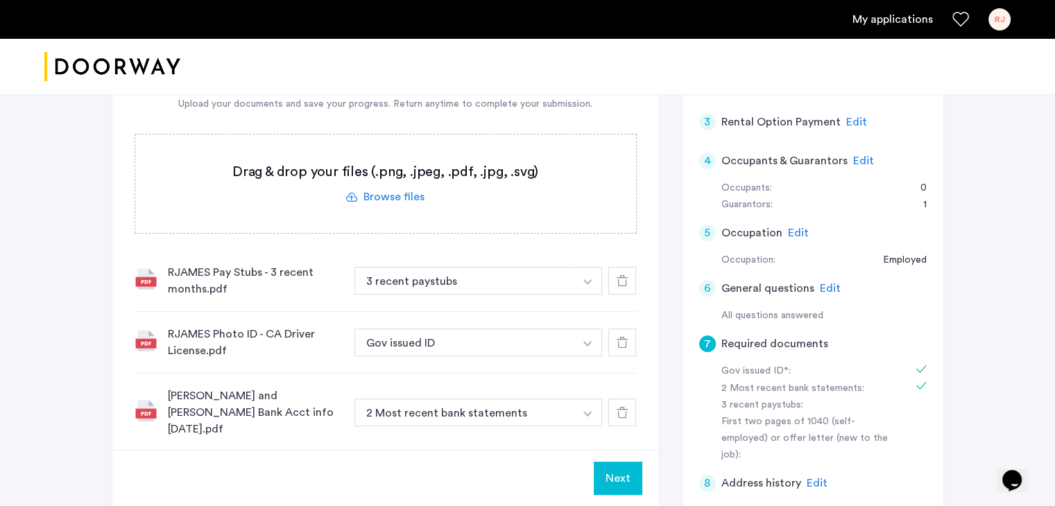
click at [382, 195] on label at bounding box center [385, 184] width 501 height 98
click at [0, 0] on input "file" at bounding box center [0, 0] width 0 height 0
click at [610, 475] on span "Upload" at bounding box center [604, 478] width 36 height 17
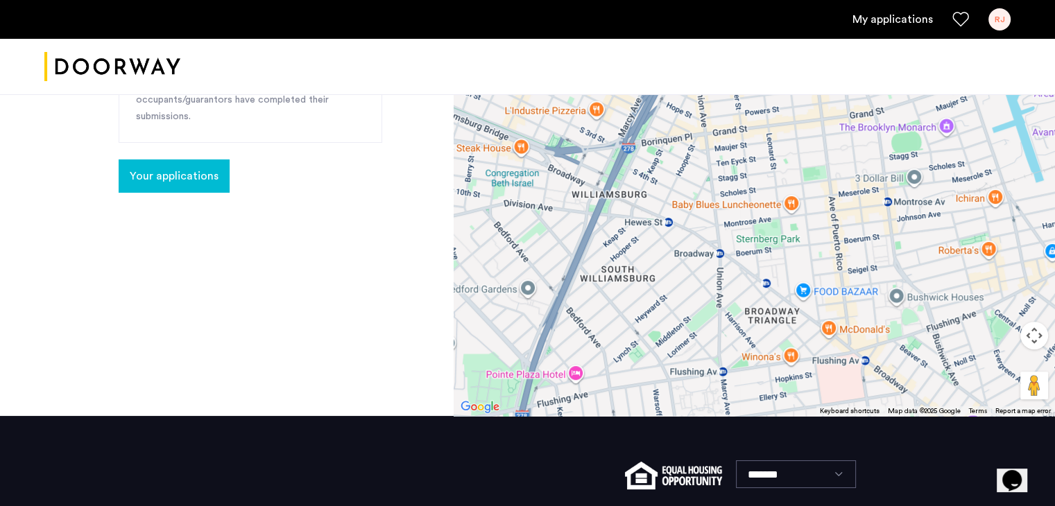
scroll to position [520, 0]
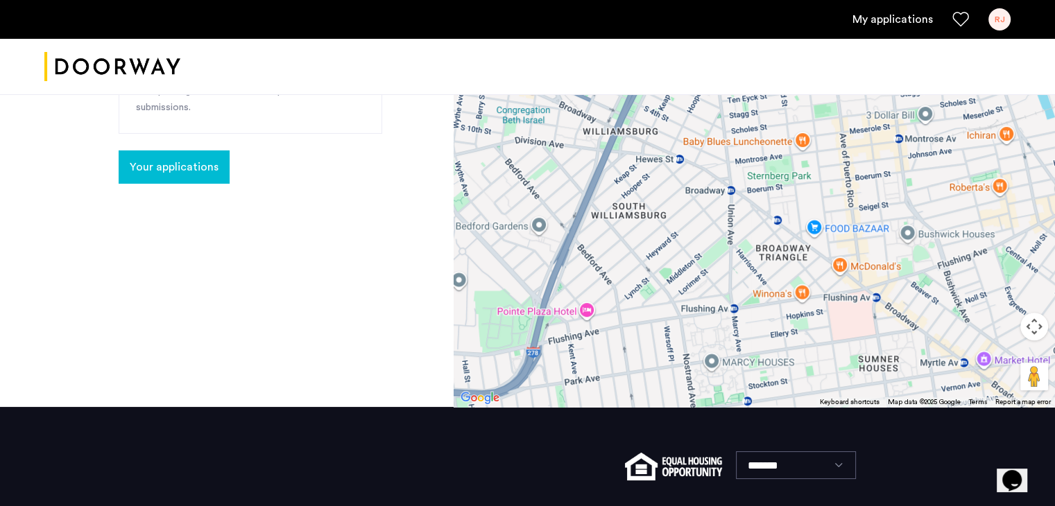
drag, startPoint x: 1054, startPoint y: 325, endPoint x: 1065, endPoint y: 270, distance: 56.6
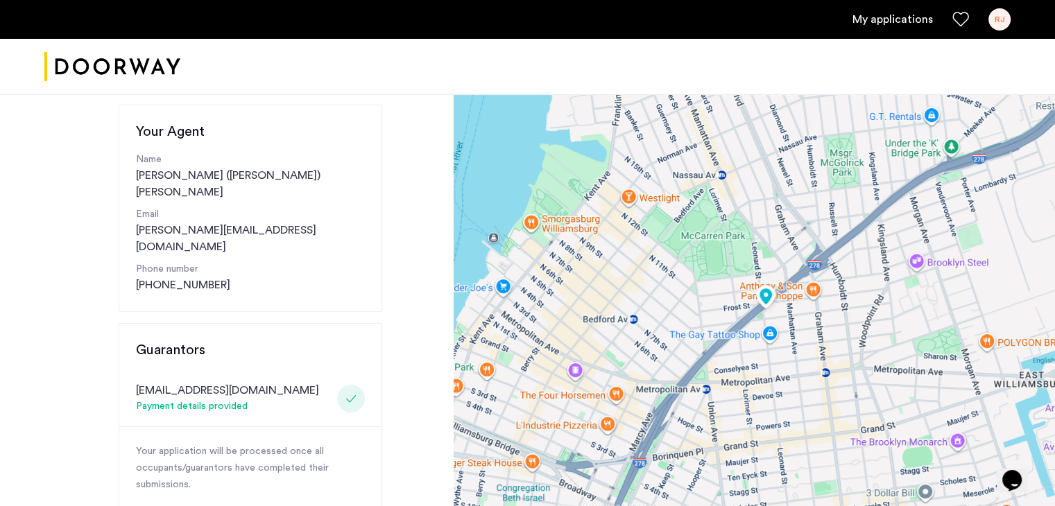
scroll to position [69, 0]
